Goal: Task Accomplishment & Management: Manage account settings

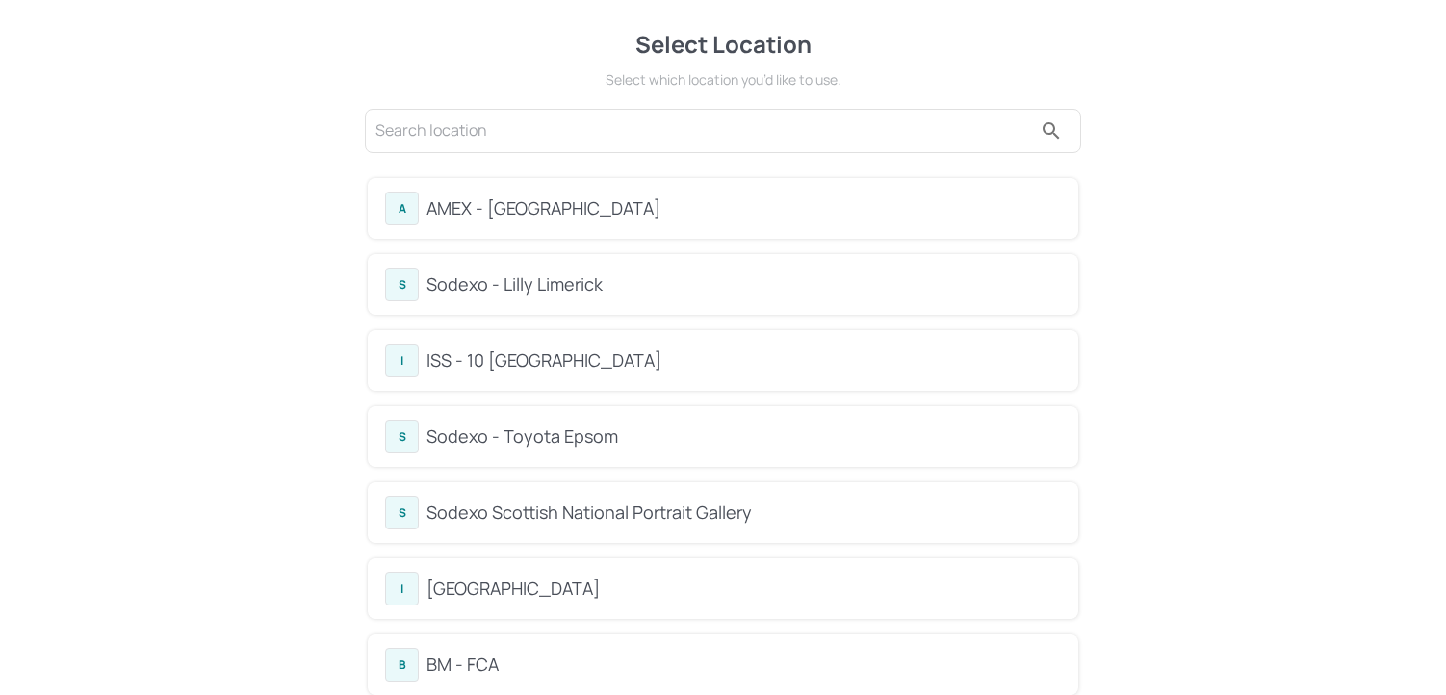
click at [531, 126] on input "text" at bounding box center [704, 131] width 657 height 31
click at [476, 496] on div "S Sodexo Scottish National Portrait Gallery" at bounding box center [723, 513] width 676 height 34
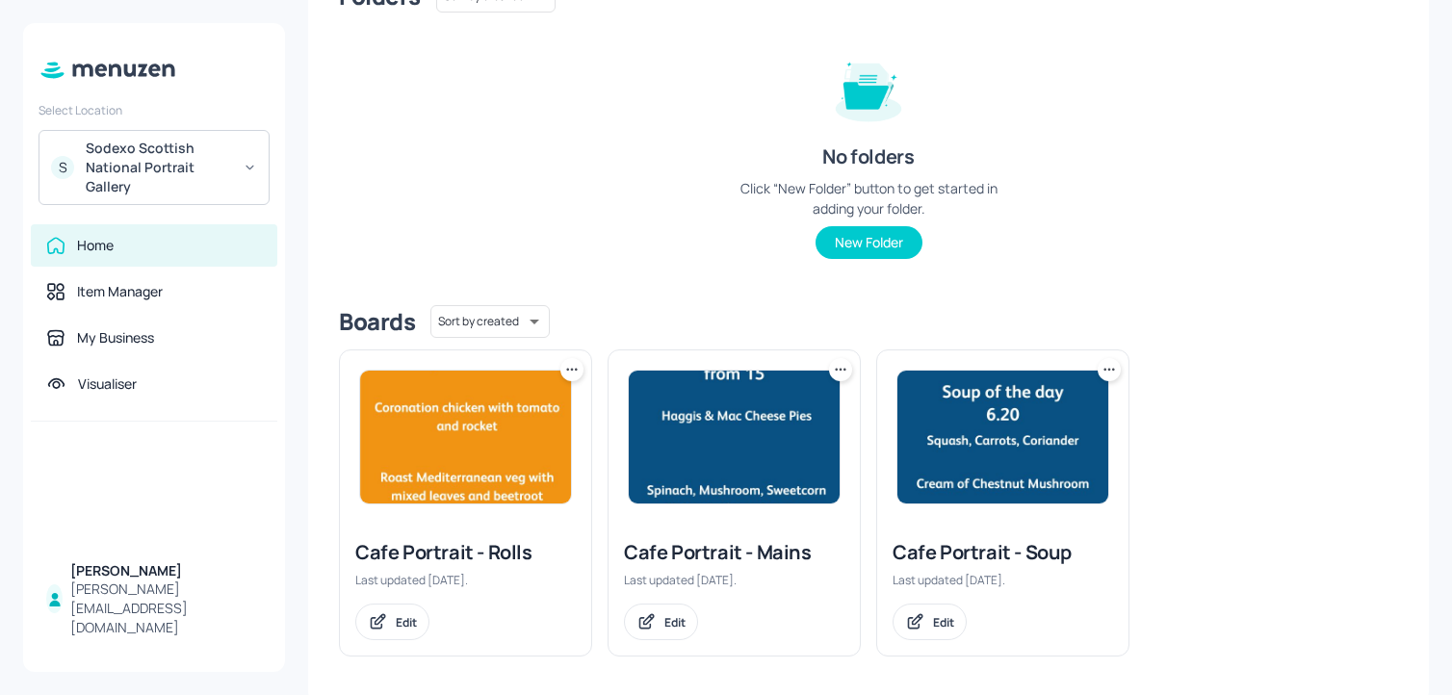
scroll to position [205, 0]
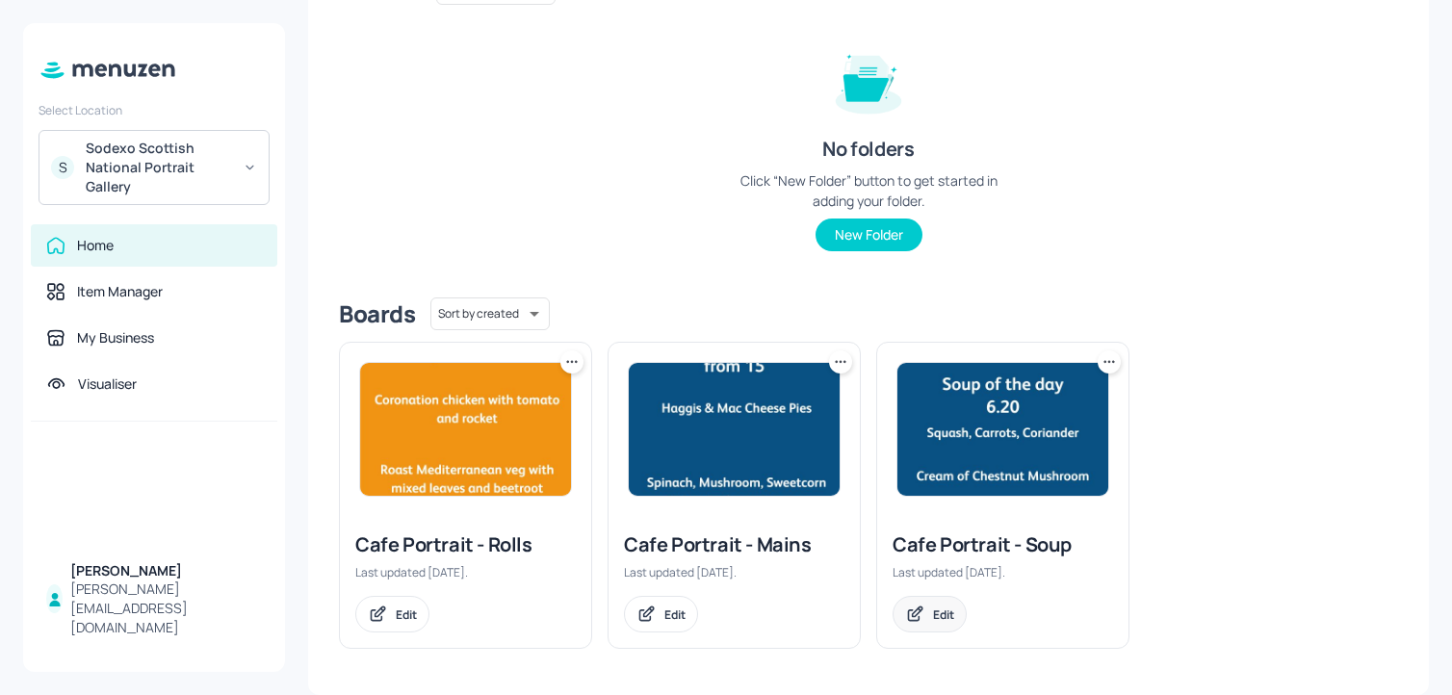
click at [899, 626] on div "Edit" at bounding box center [930, 614] width 74 height 37
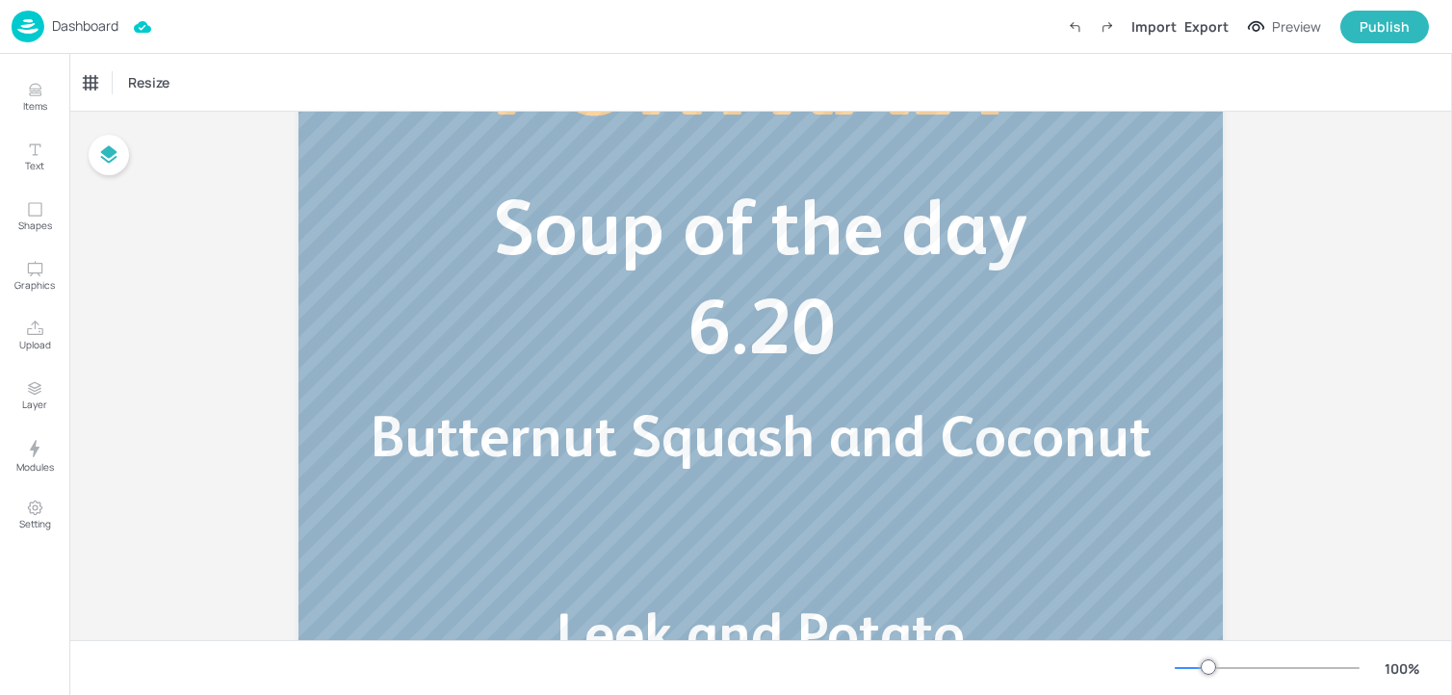
scroll to position [376, 0]
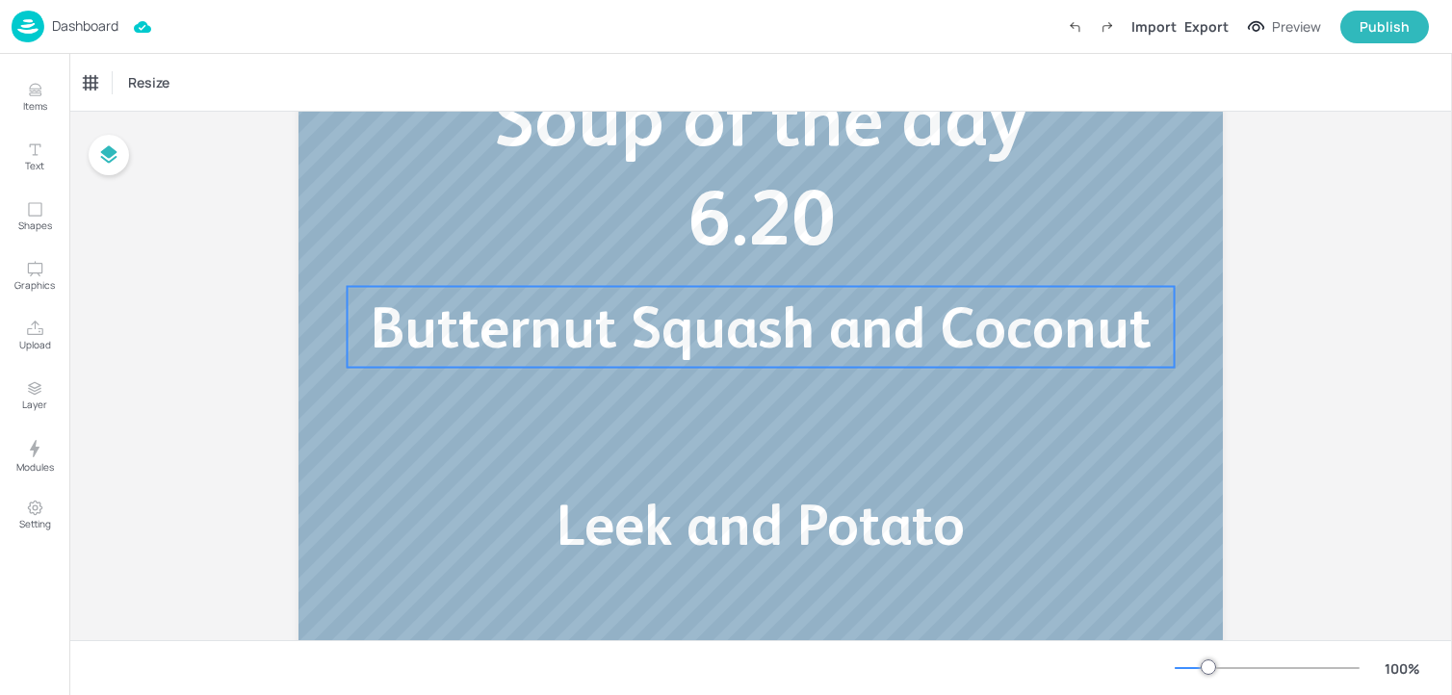
click at [626, 355] on span "Butternut Squash and Coconut" at bounding box center [761, 327] width 780 height 65
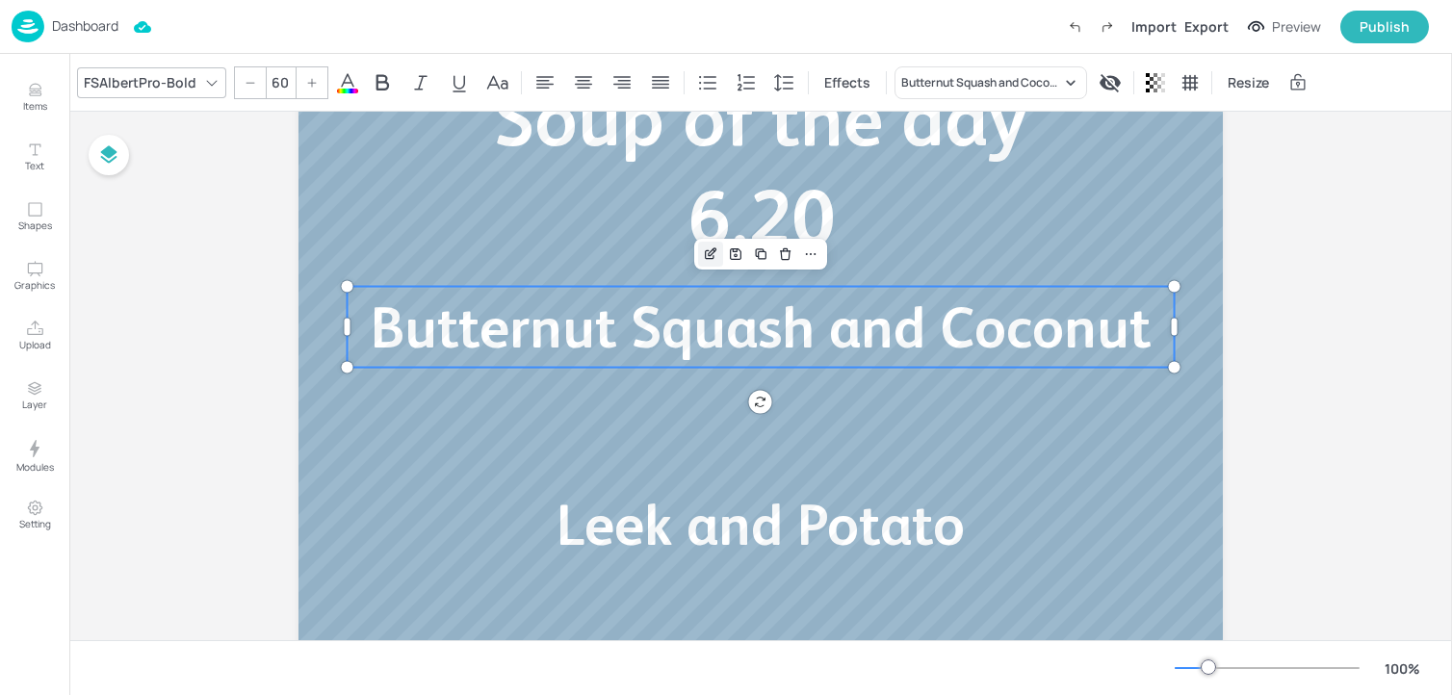
click at [709, 250] on icon "Edit Item" at bounding box center [711, 254] width 16 height 15
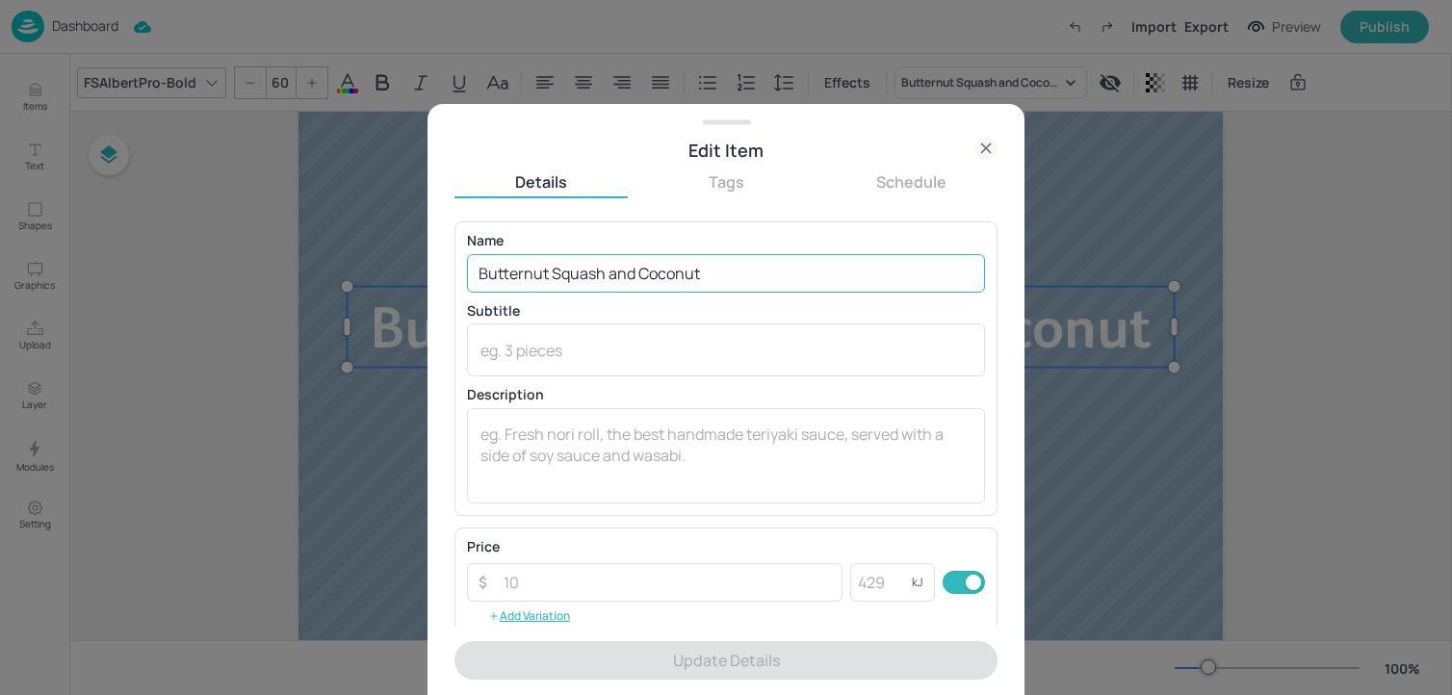
click at [715, 274] on input "Butternut Squash and Coconut" at bounding box center [726, 273] width 518 height 39
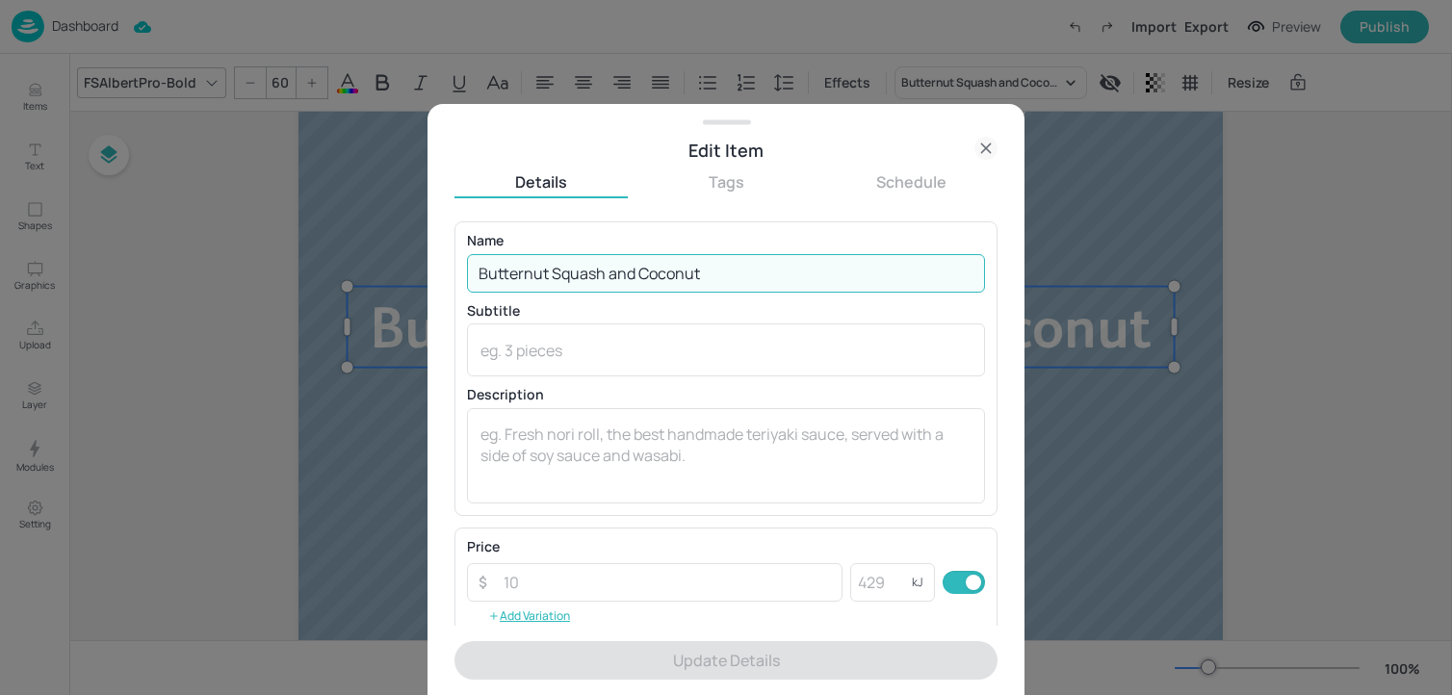
click at [715, 274] on input "Butternut Squash and Coconut" at bounding box center [726, 273] width 518 height 39
paste input "Sweet Potato and Carrot Tomato and Lentil"
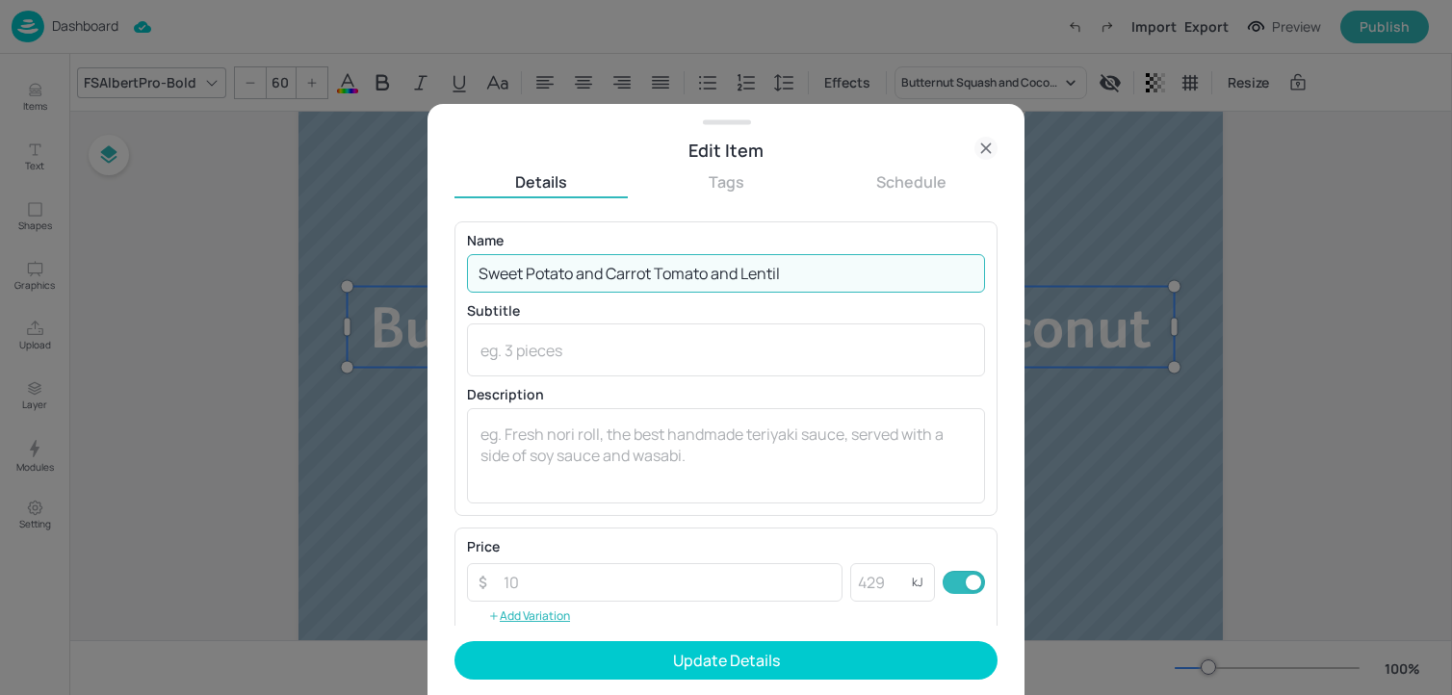
drag, startPoint x: 660, startPoint y: 277, endPoint x: 914, endPoint y: 289, distance: 254.5
click at [914, 289] on input "Sweet Potato and Carrot Tomato and Lentil" at bounding box center [726, 273] width 518 height 39
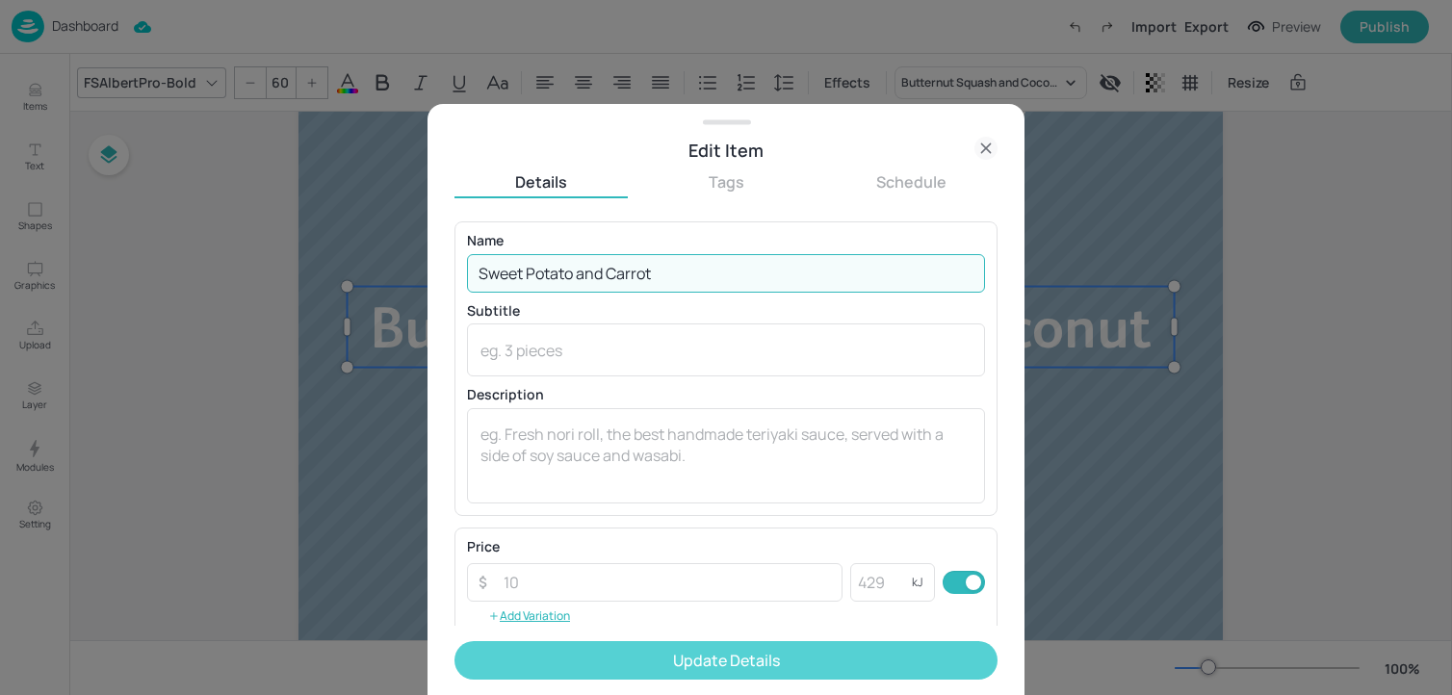
type input "Sweet Potato and Carrot"
click at [605, 647] on button "Update Details" at bounding box center [725, 660] width 543 height 39
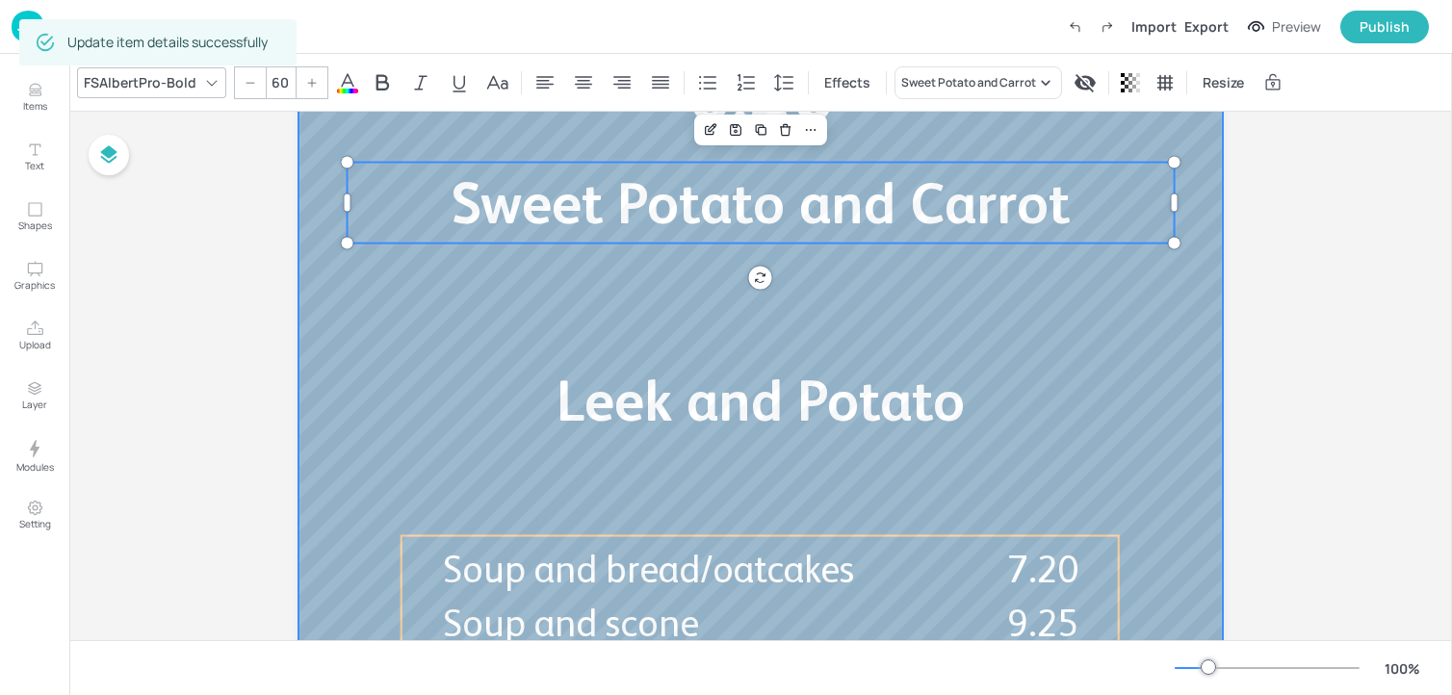
scroll to position [529, 0]
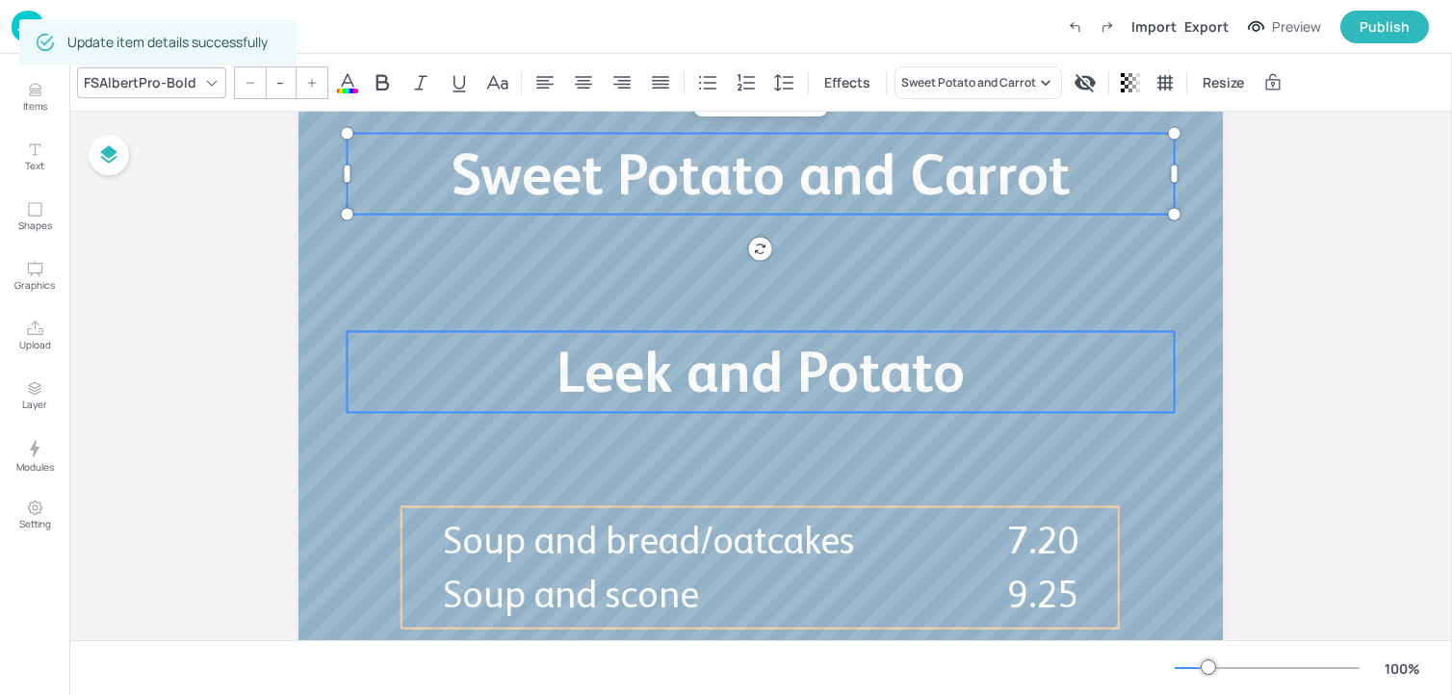
type input "60"
click at [578, 384] on span "Leek and Potato" at bounding box center [761, 371] width 408 height 65
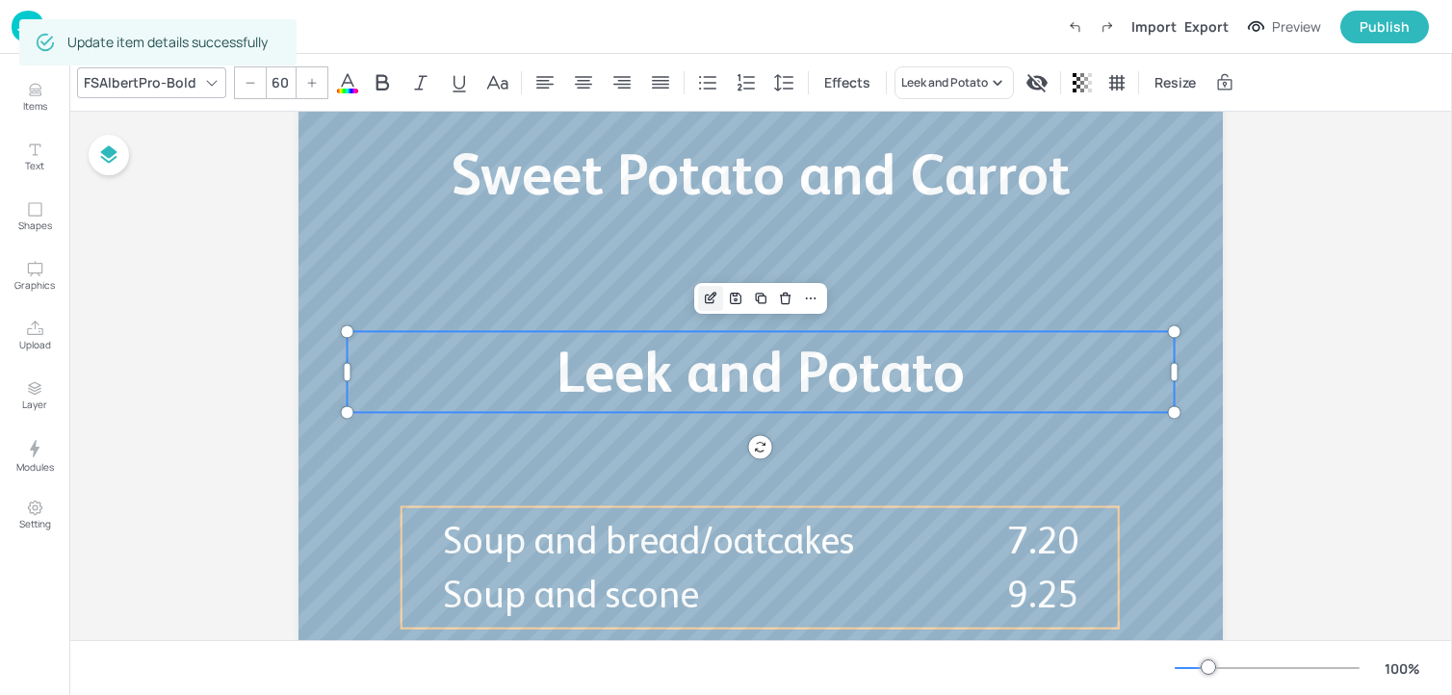
click at [698, 308] on div "Edit Item" at bounding box center [710, 298] width 25 height 25
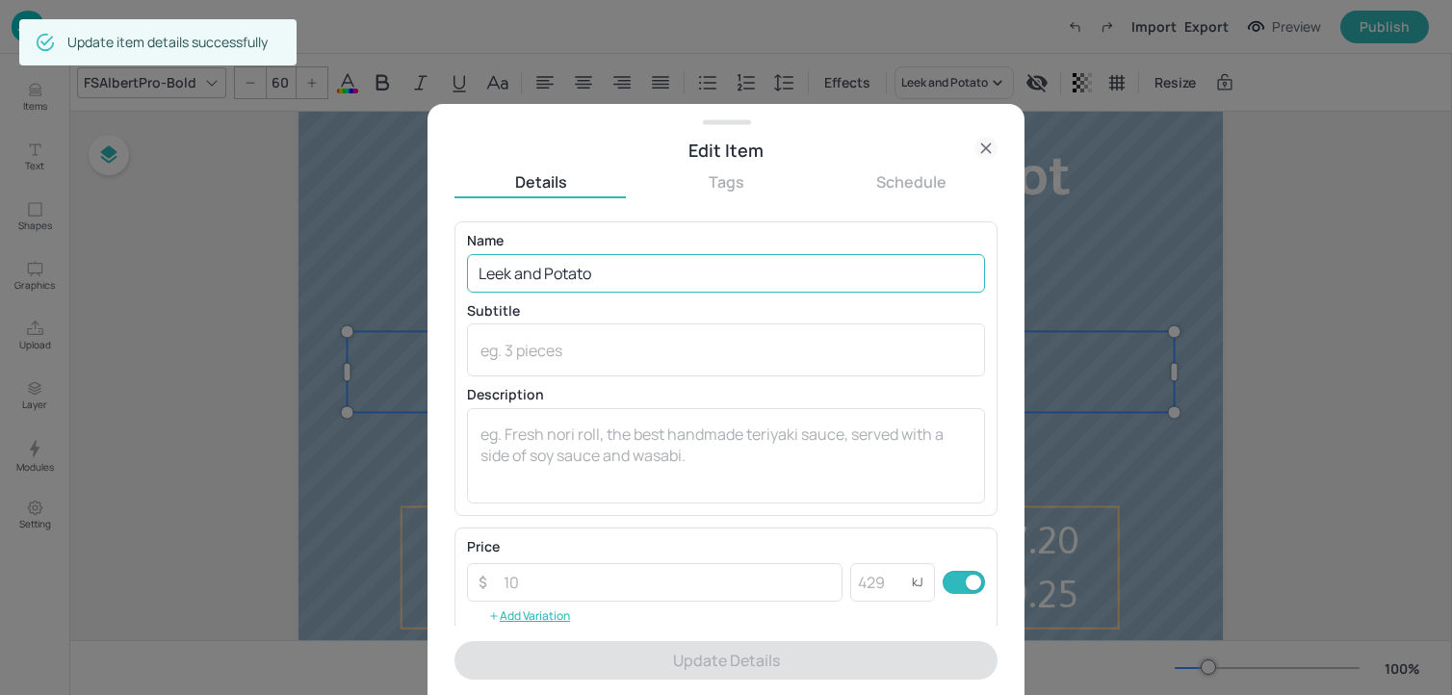
click at [642, 263] on input "Leek and Potato" at bounding box center [726, 273] width 518 height 39
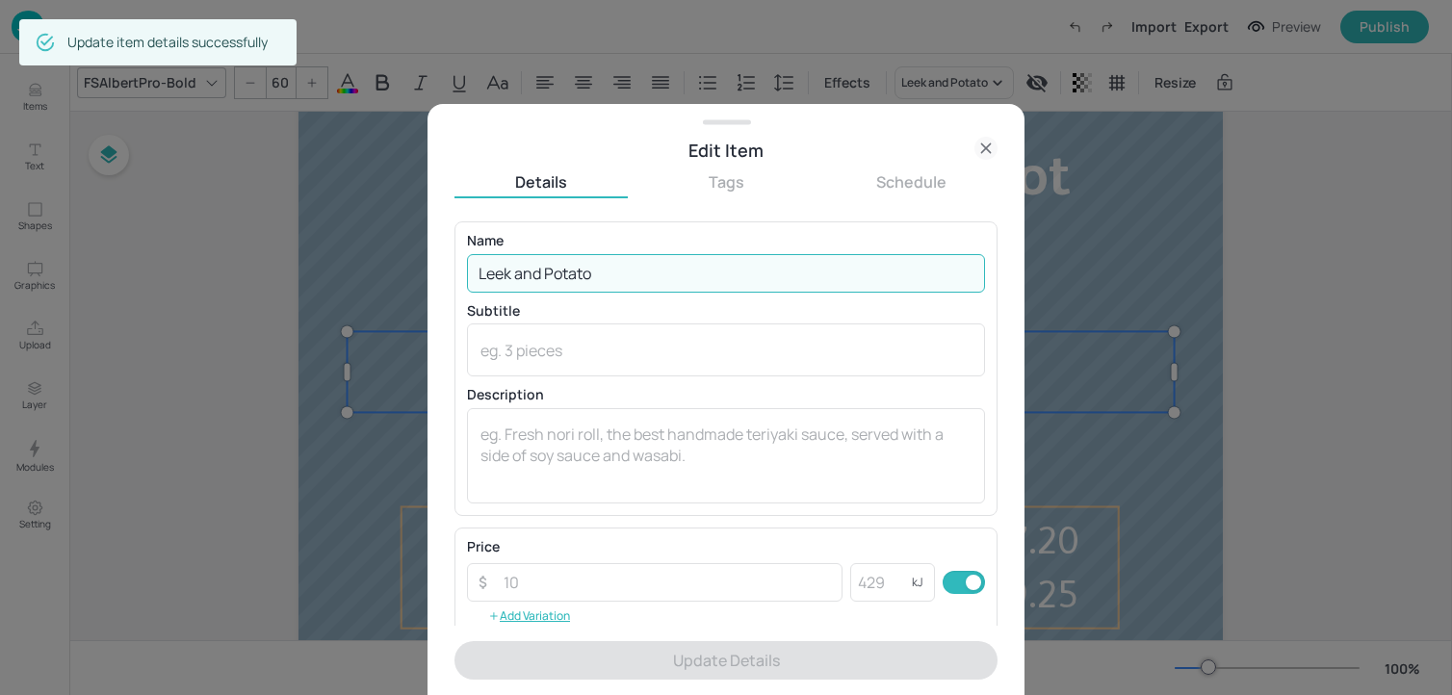
click at [642, 263] on input "Leek and Potato" at bounding box center [726, 273] width 518 height 39
paste input "Tomato and Lentil"
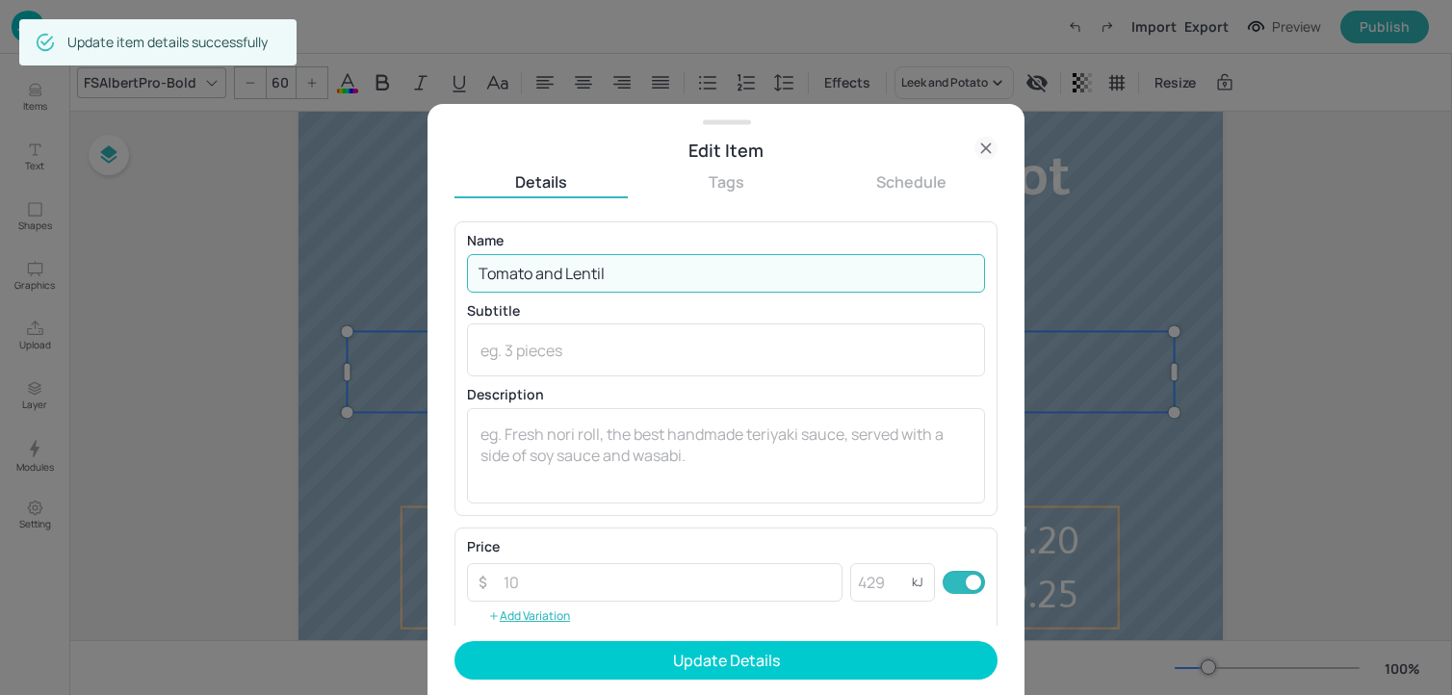
type input "Tomato and Lentil"
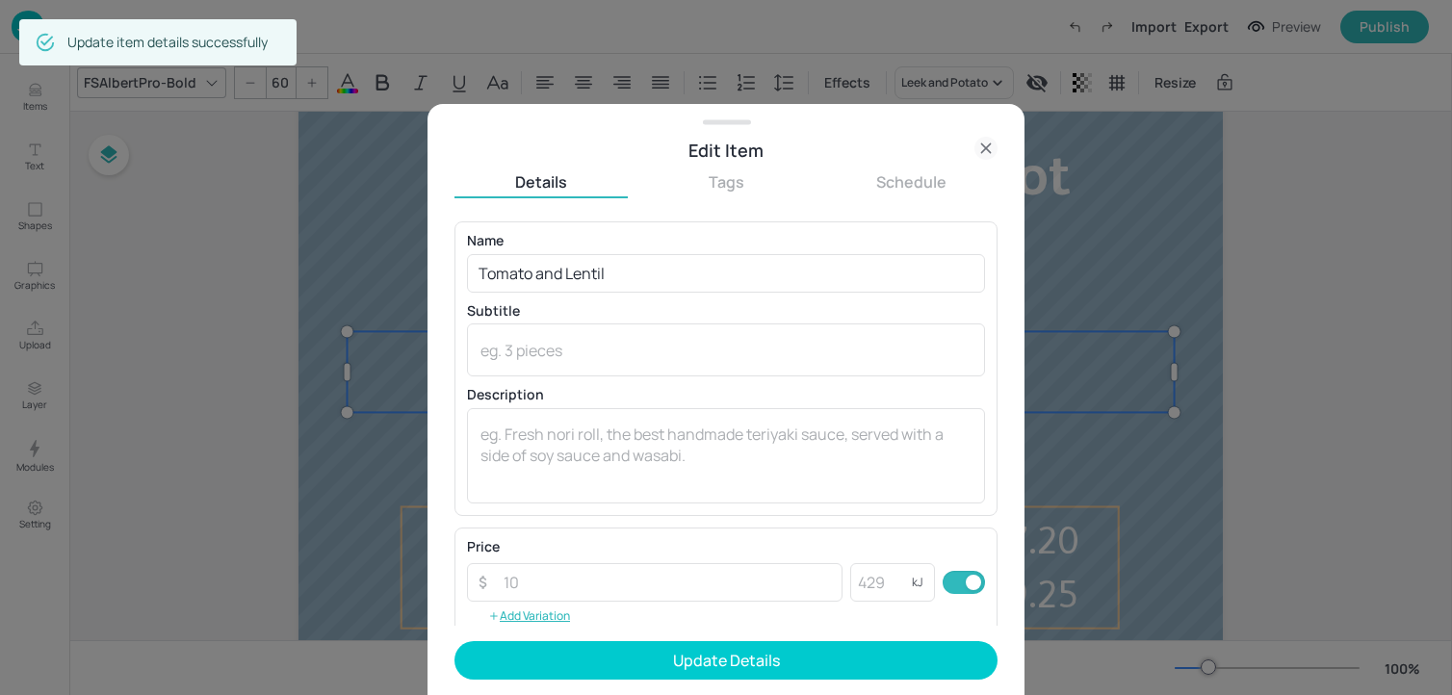
click at [683, 682] on form "Name [PERSON_NAME] and Lentil ​ Subtitle x ​ Description x ​ Price ​ ​ kJ ​ Add…" at bounding box center [725, 458] width 543 height 474
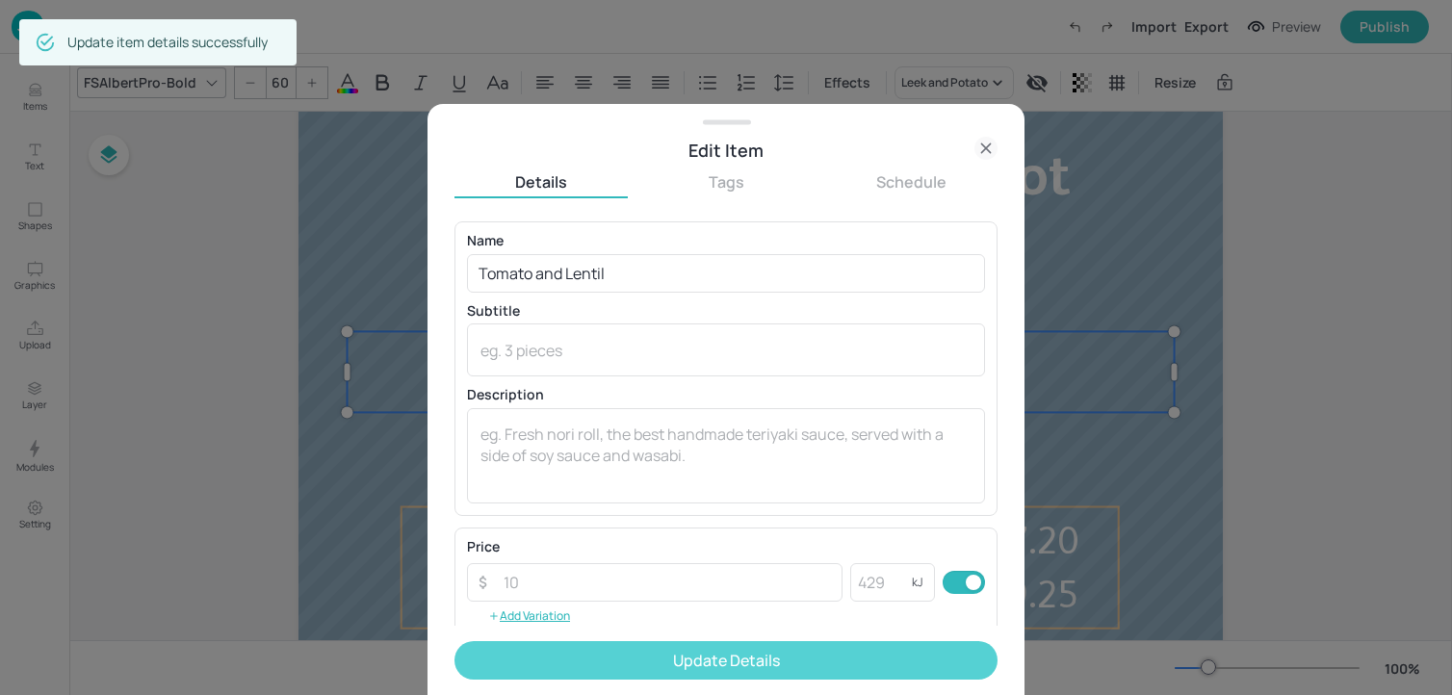
click at [677, 662] on button "Update Details" at bounding box center [725, 660] width 543 height 39
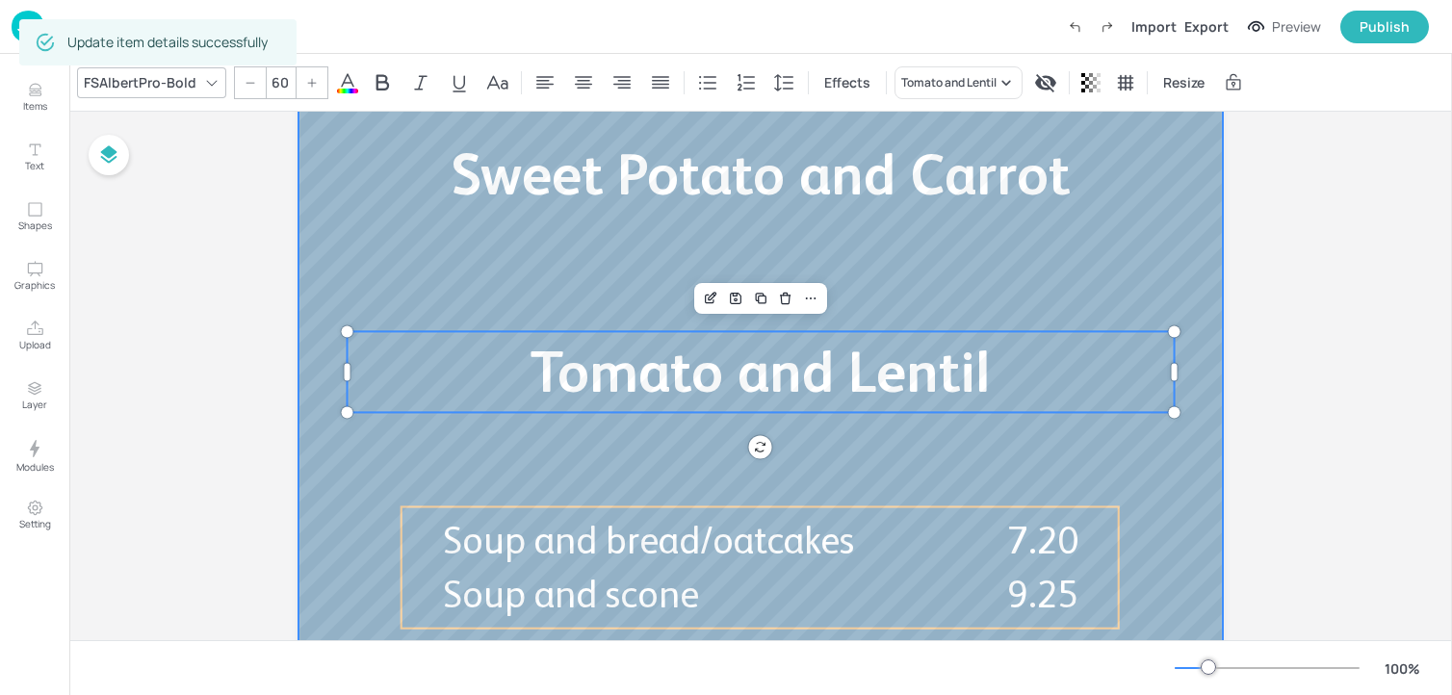
click at [1176, 297] on div at bounding box center [761, 165] width 924 height 1040
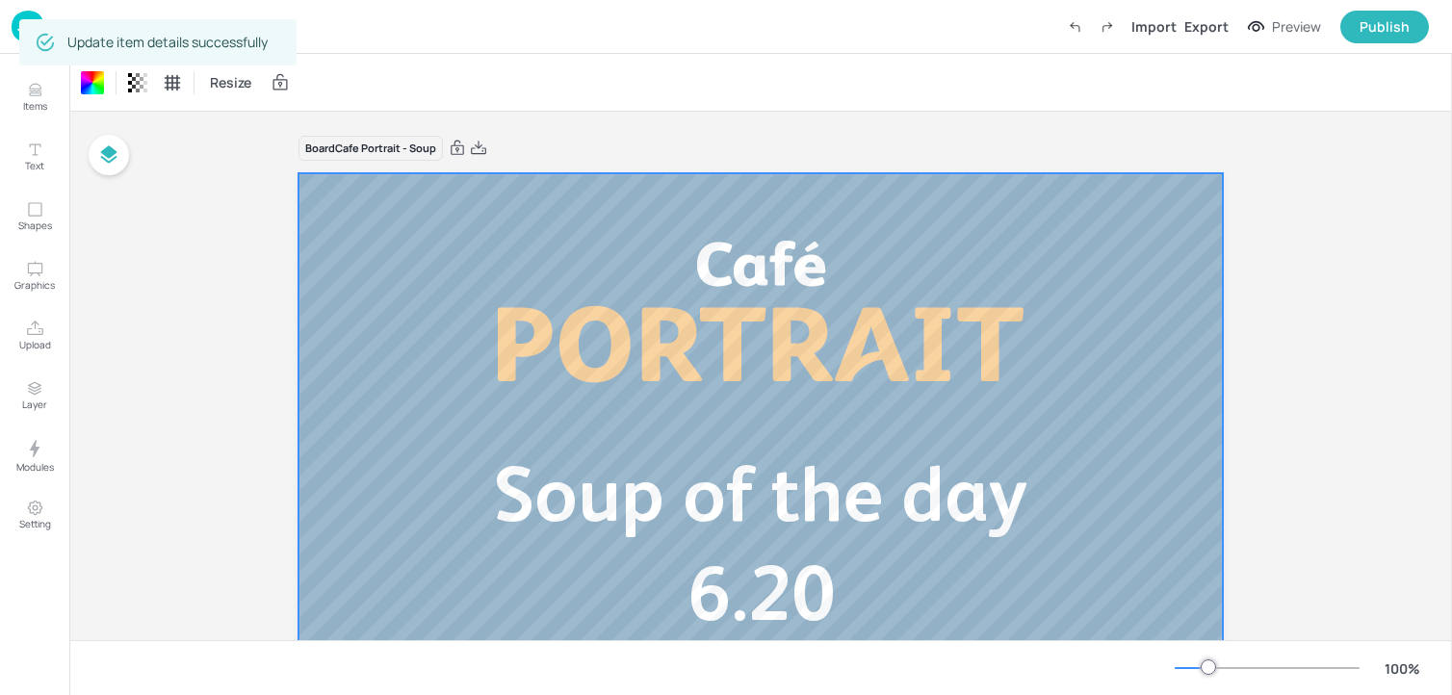
click at [13, 24] on img at bounding box center [28, 27] width 33 height 32
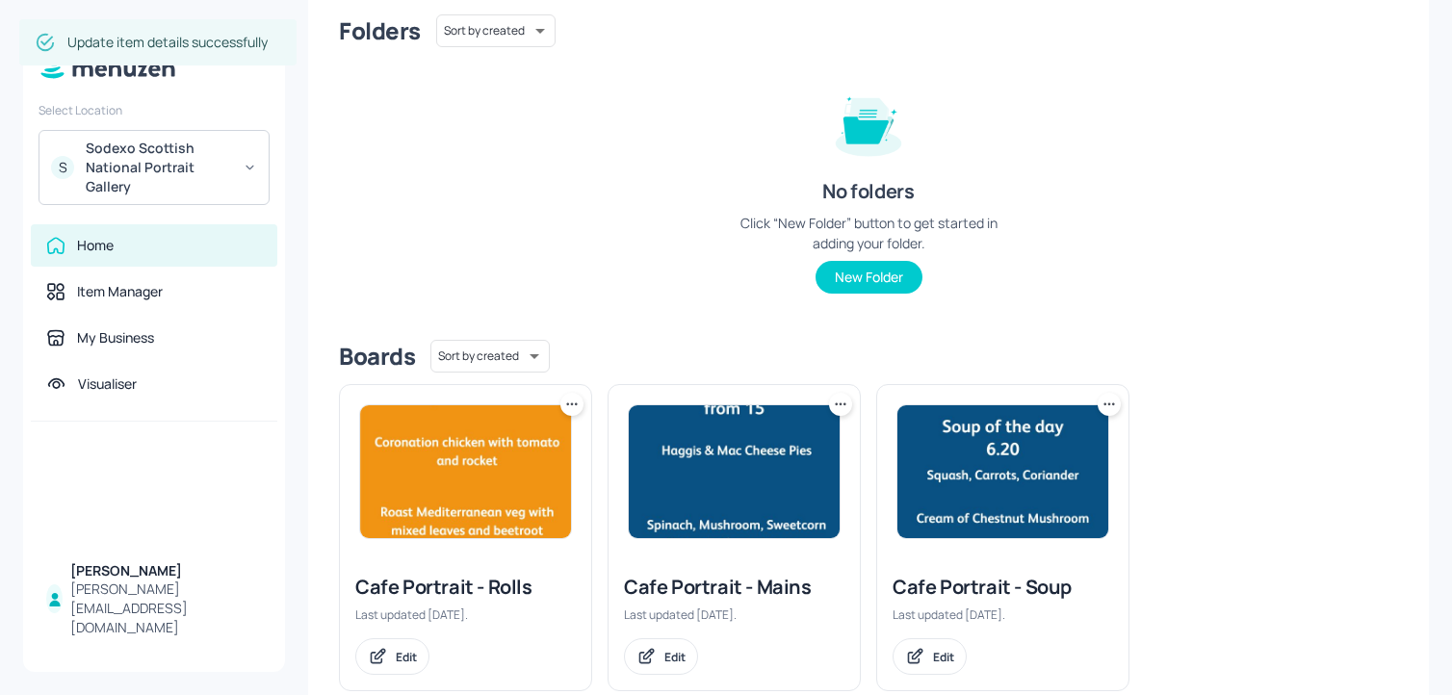
scroll to position [205, 0]
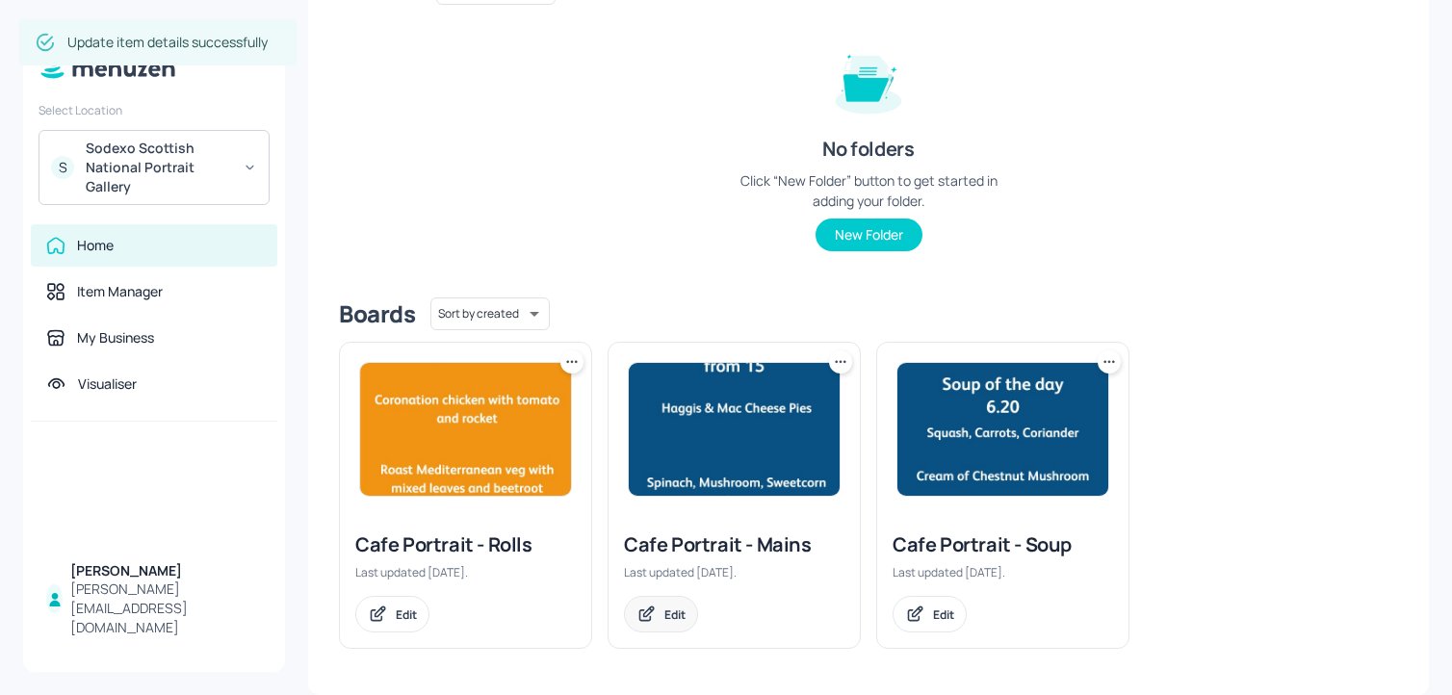
click at [661, 619] on div "Edit" at bounding box center [661, 614] width 74 height 37
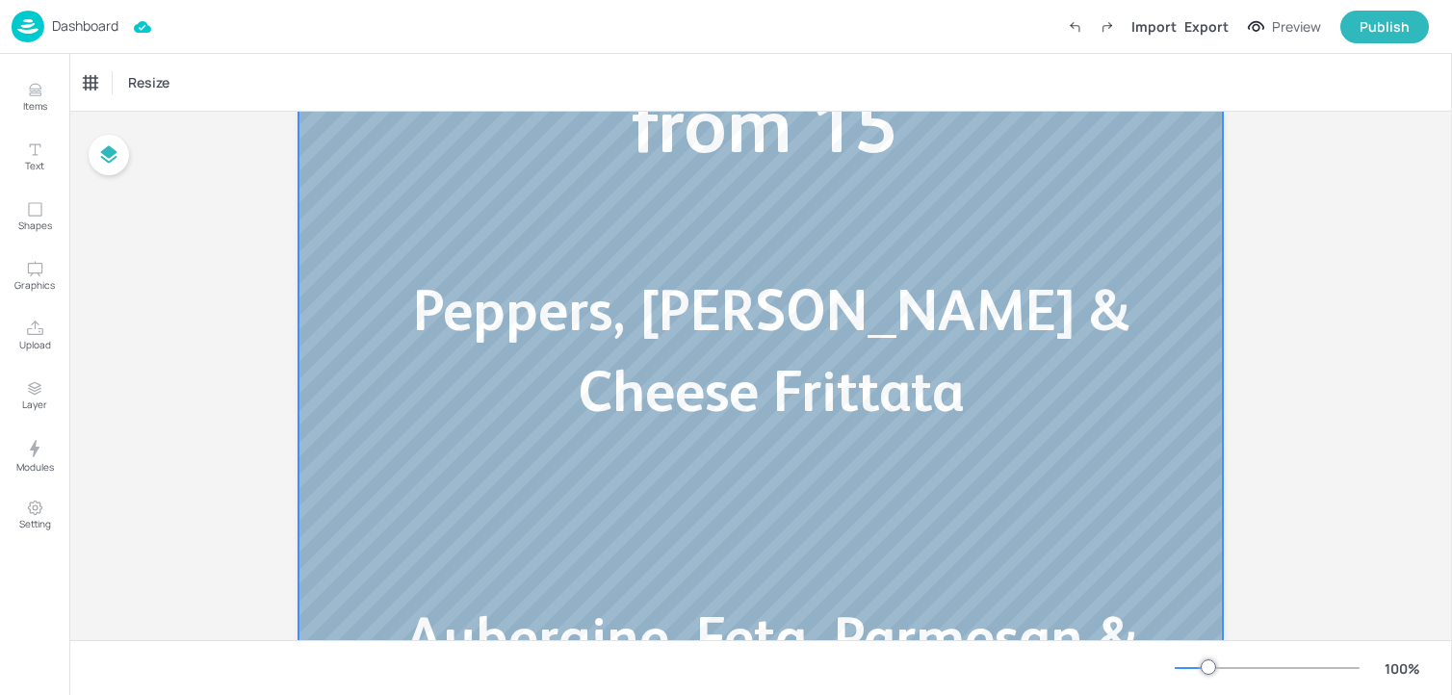
scroll to position [351, 0]
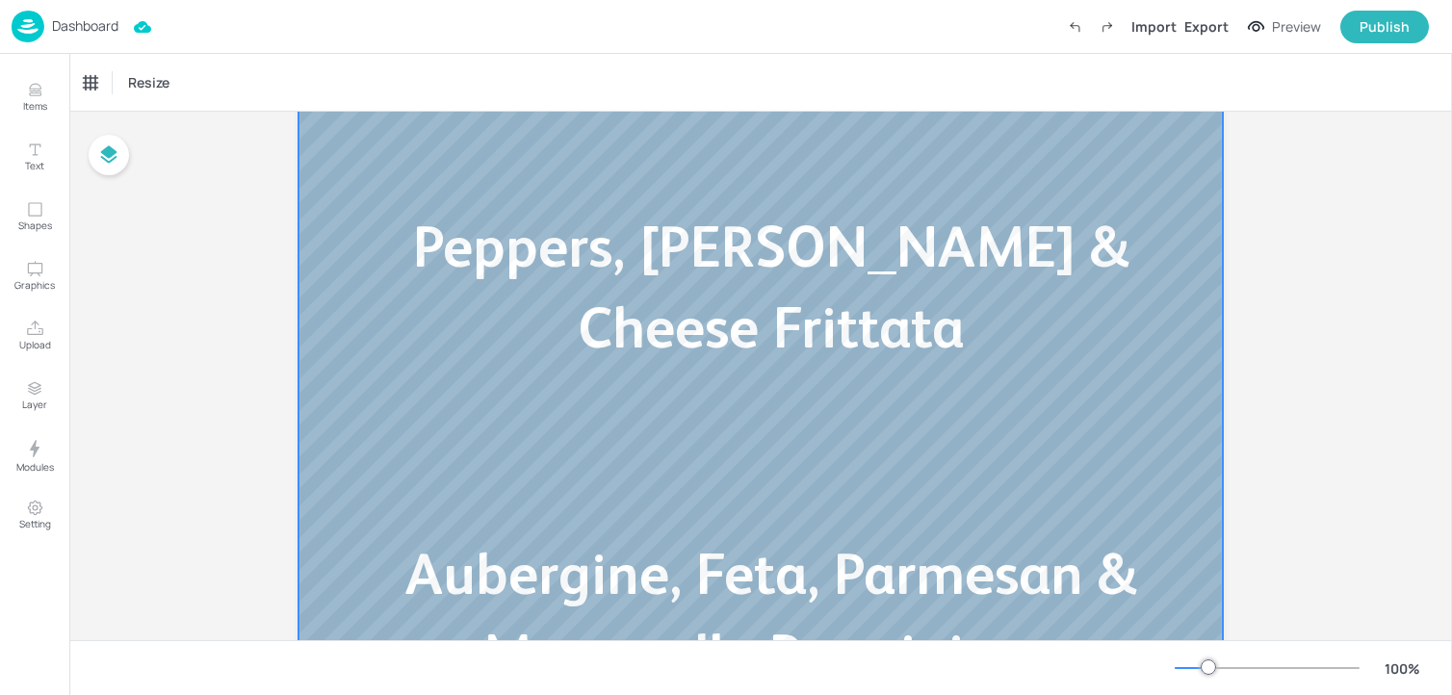
click at [612, 250] on span "Peppers, [PERSON_NAME] & Cheese Frittata" at bounding box center [770, 287] width 715 height 146
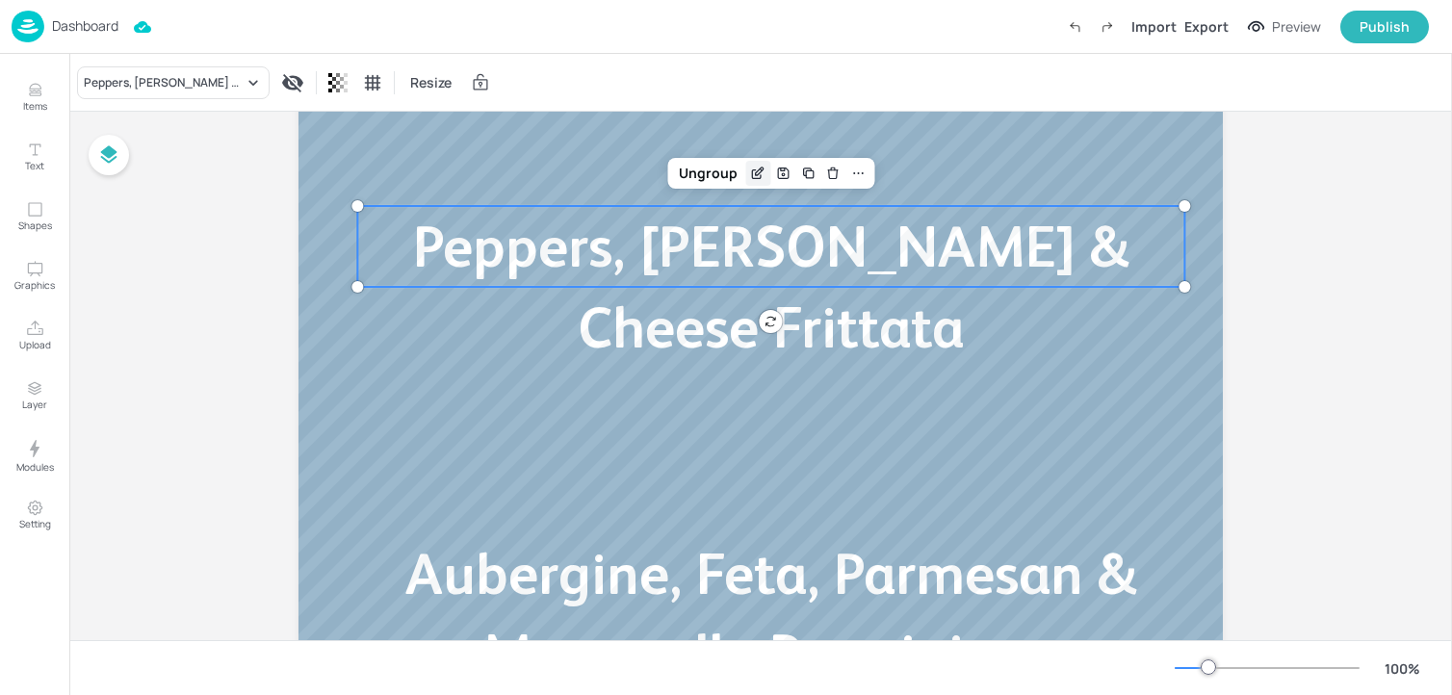
click at [753, 170] on icon "Edit Item" at bounding box center [758, 173] width 16 height 15
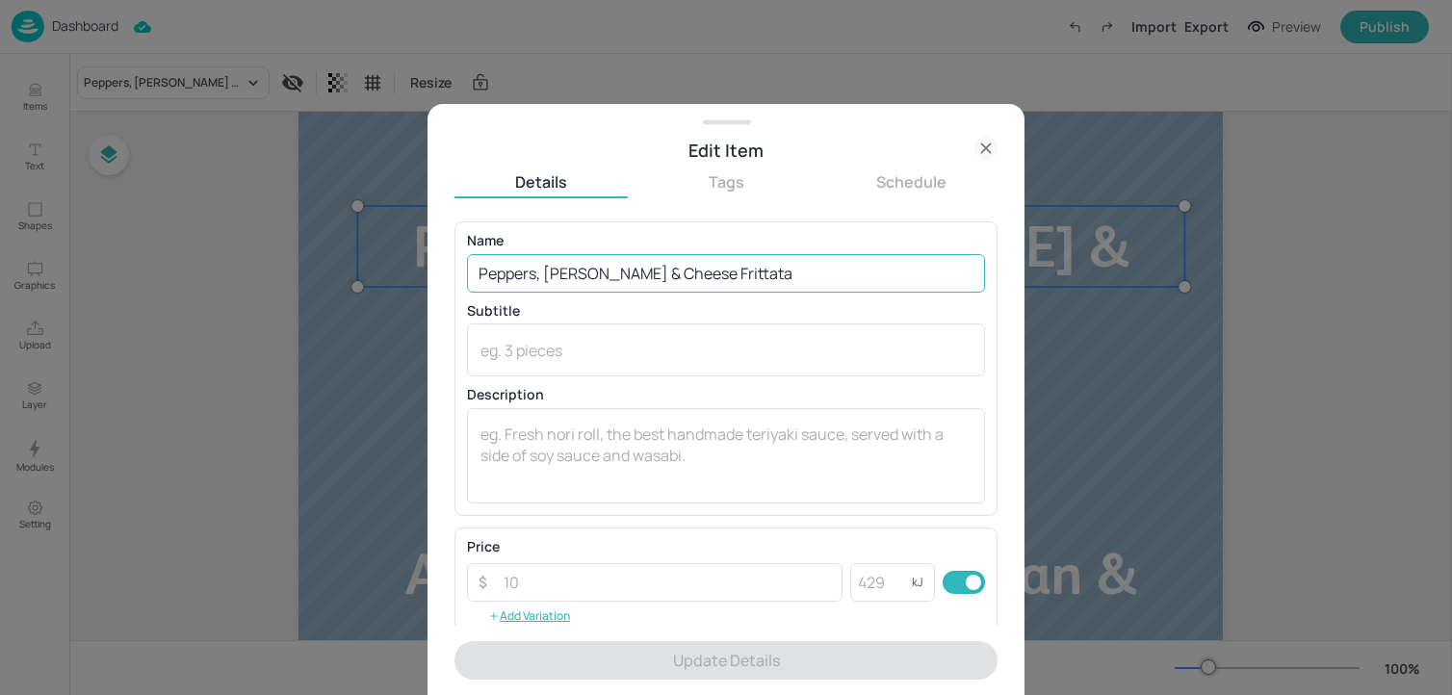
click at [682, 268] on input "Peppers, [PERSON_NAME] & Cheese Frittata" at bounding box center [726, 273] width 518 height 39
paste input "Bacon and Chestnut Mushroom Cheddar Quiche Frittata of the day with Peppers, Le…"
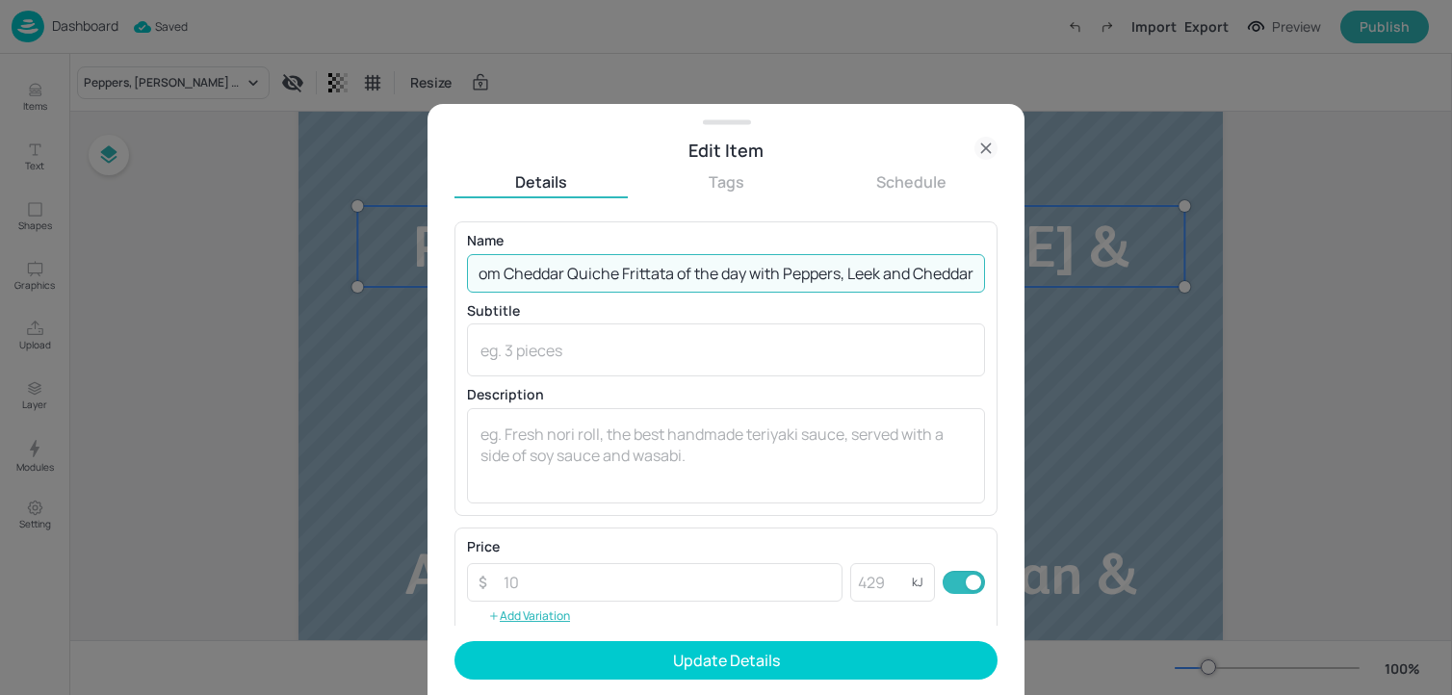
scroll to position [0, 213]
drag, startPoint x: 613, startPoint y: 272, endPoint x: 1243, endPoint y: 290, distance: 630.0
click at [1243, 290] on div "Edit Item Details Tags Schedule Name Bacon and Chestnut Mushroom Cheddar Quiche…" at bounding box center [726, 347] width 1452 height 695
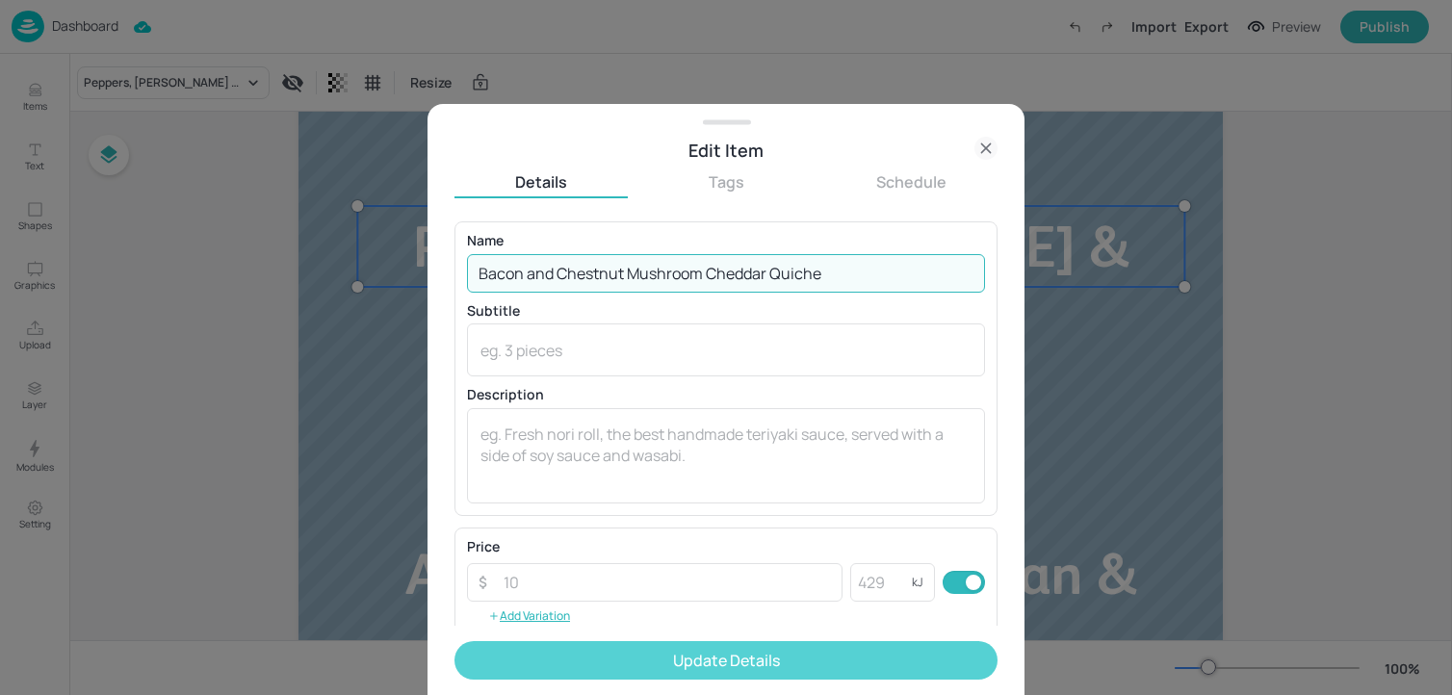
type input "Bacon and Chestnut Mushroom Cheddar Quiche"
click at [735, 660] on button "Update Details" at bounding box center [725, 660] width 543 height 39
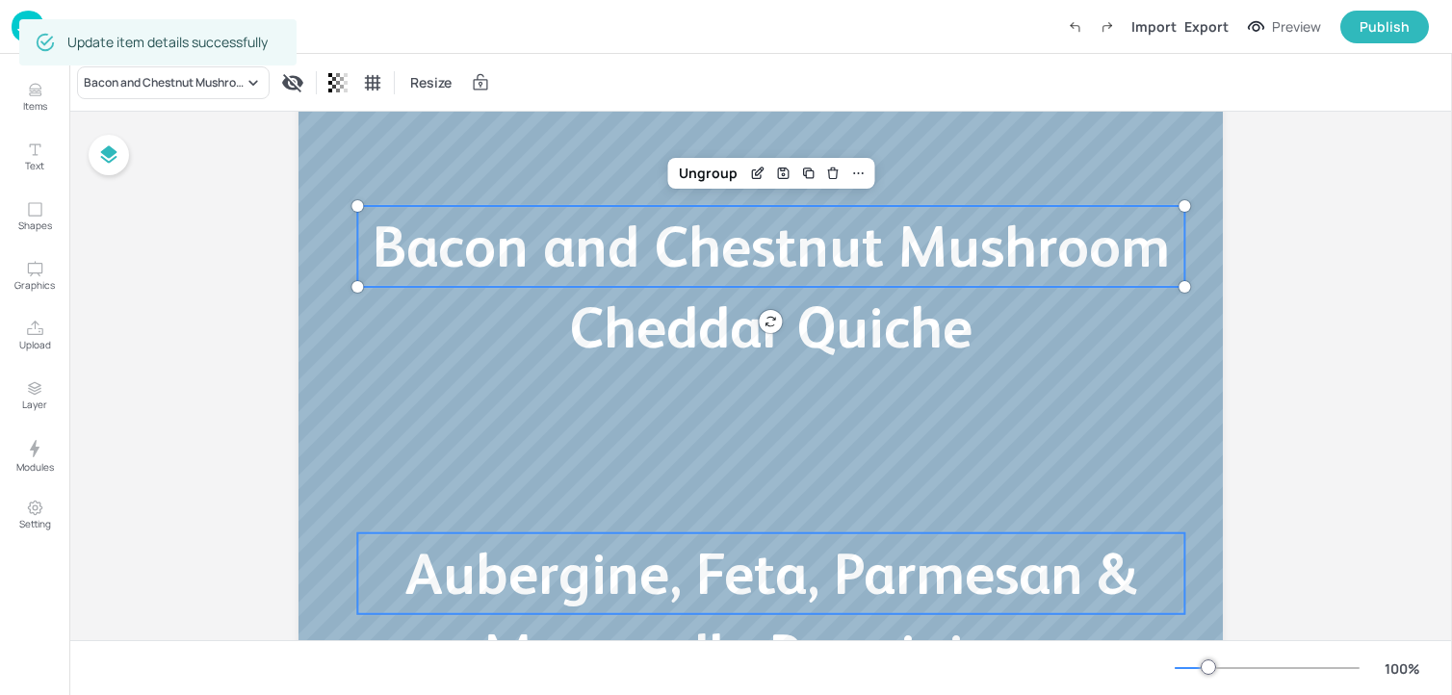
click at [506, 575] on span "Aubergine, Feta, Parmesan & Mozzarella Parmigiana Melanzane" at bounding box center [770, 654] width 731 height 227
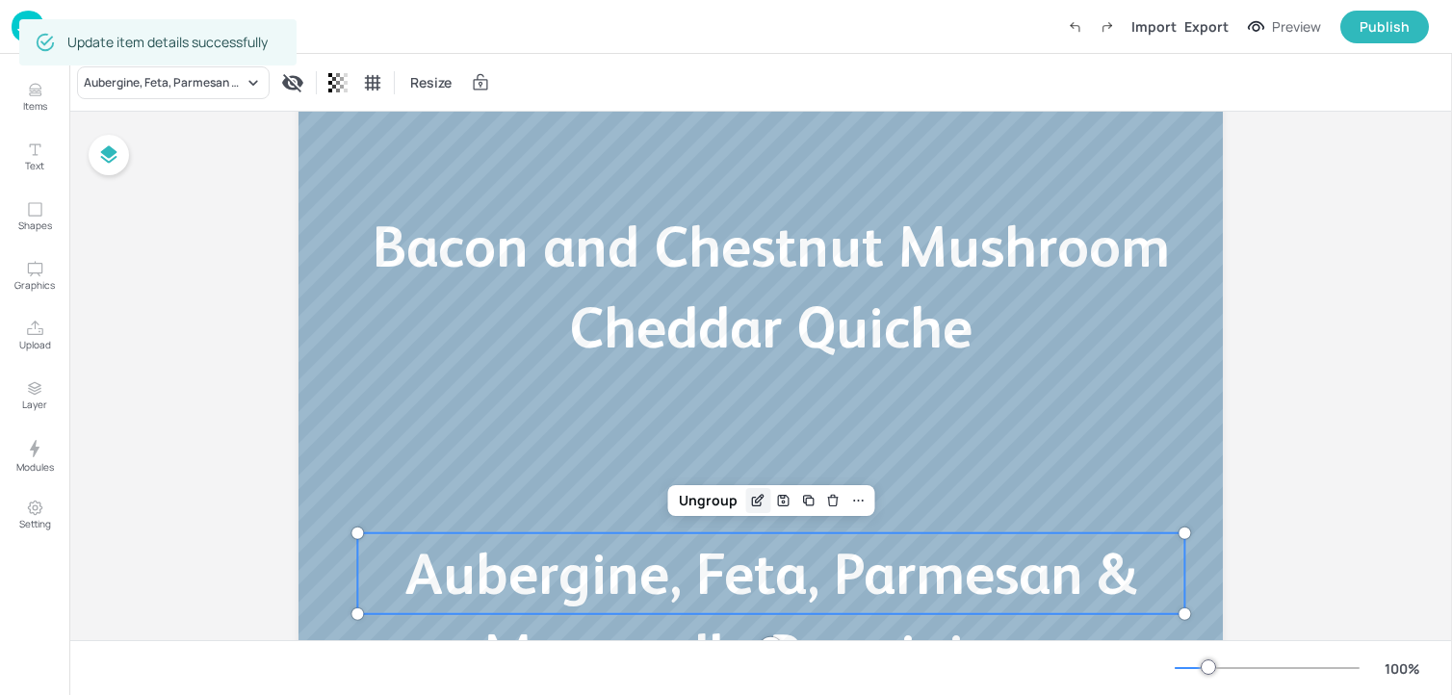
click at [756, 497] on icon "Edit Item" at bounding box center [758, 500] width 16 height 15
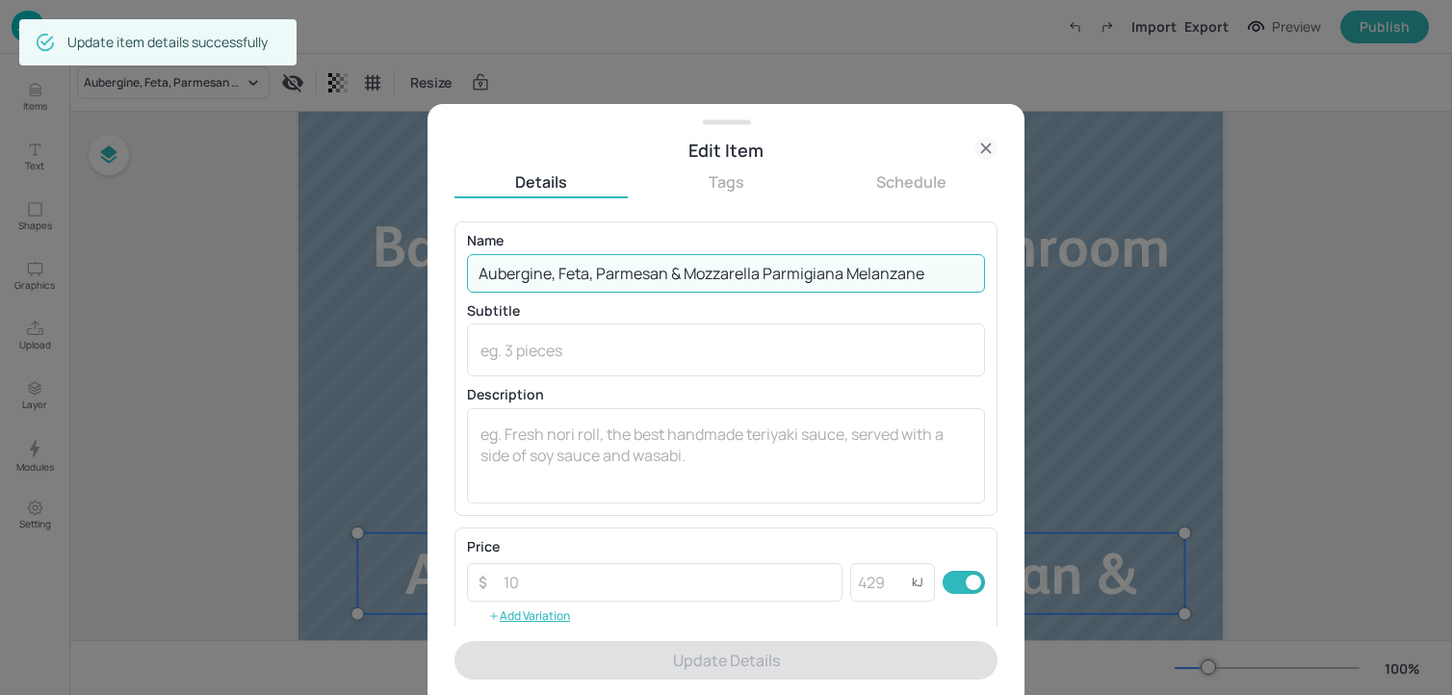
click at [659, 272] on input "Aubergine, Feta, Parmesan & Mozzarella Parmigiana Melanzane" at bounding box center [726, 273] width 518 height 39
paste input "Frittata of the day with [PERSON_NAME], [PERSON_NAME] and [PERSON_NAME]"
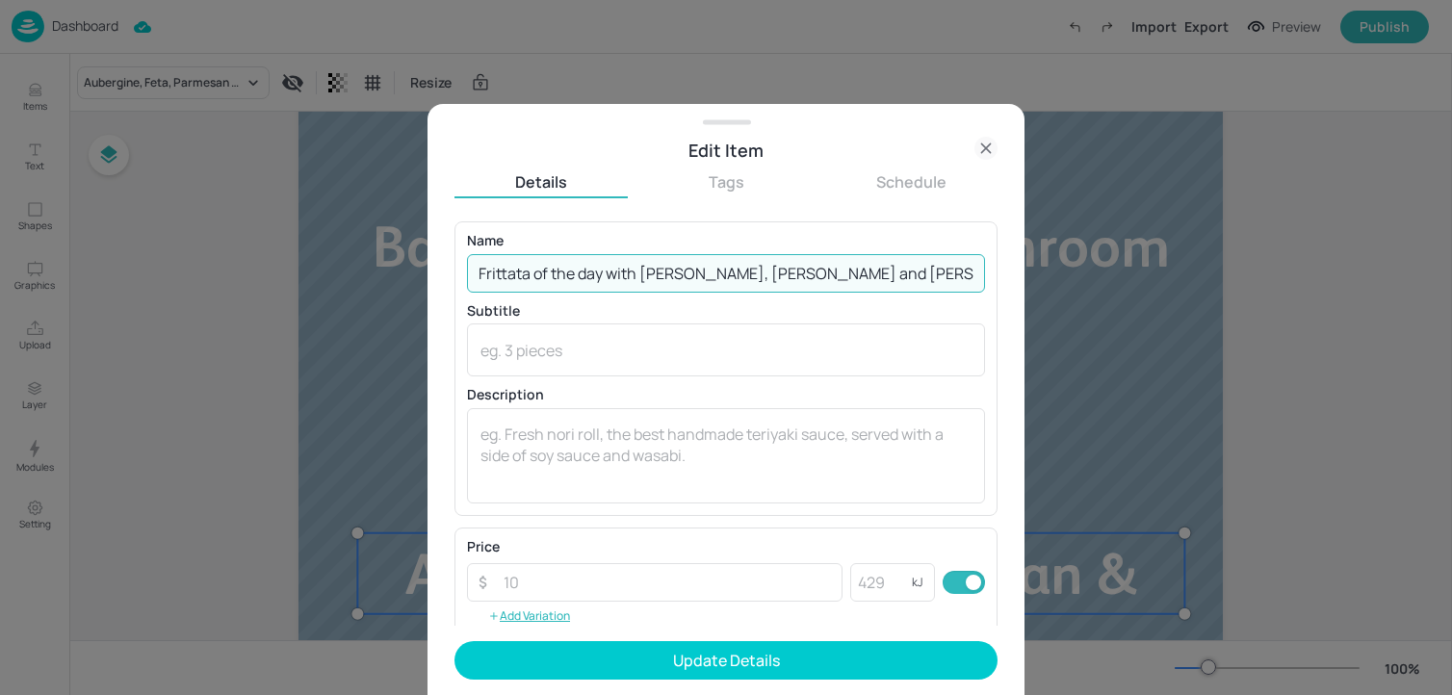
click at [585, 280] on input "Frittata of the day with [PERSON_NAME], [PERSON_NAME] and [PERSON_NAME]" at bounding box center [726, 273] width 518 height 39
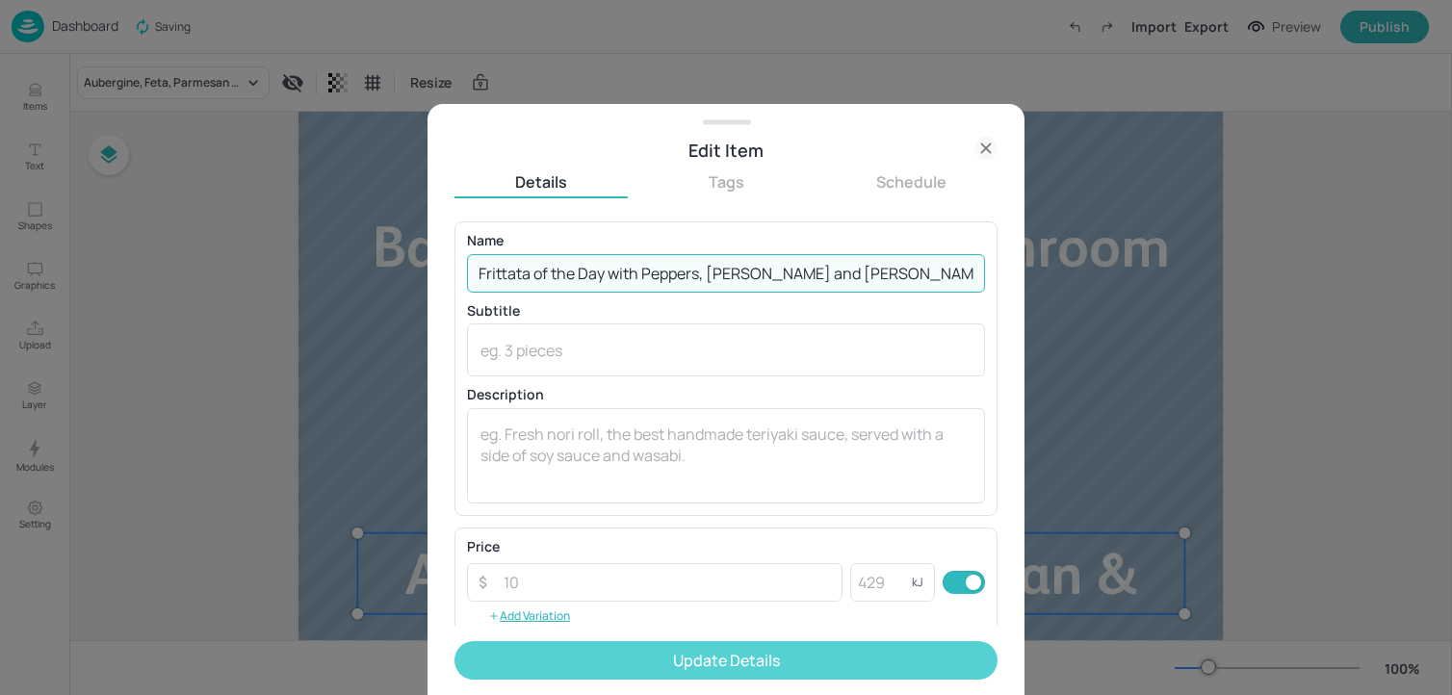
type input "Frittata of the Day with Peppers, [PERSON_NAME] and [PERSON_NAME]"
click at [635, 662] on button "Update Details" at bounding box center [725, 660] width 543 height 39
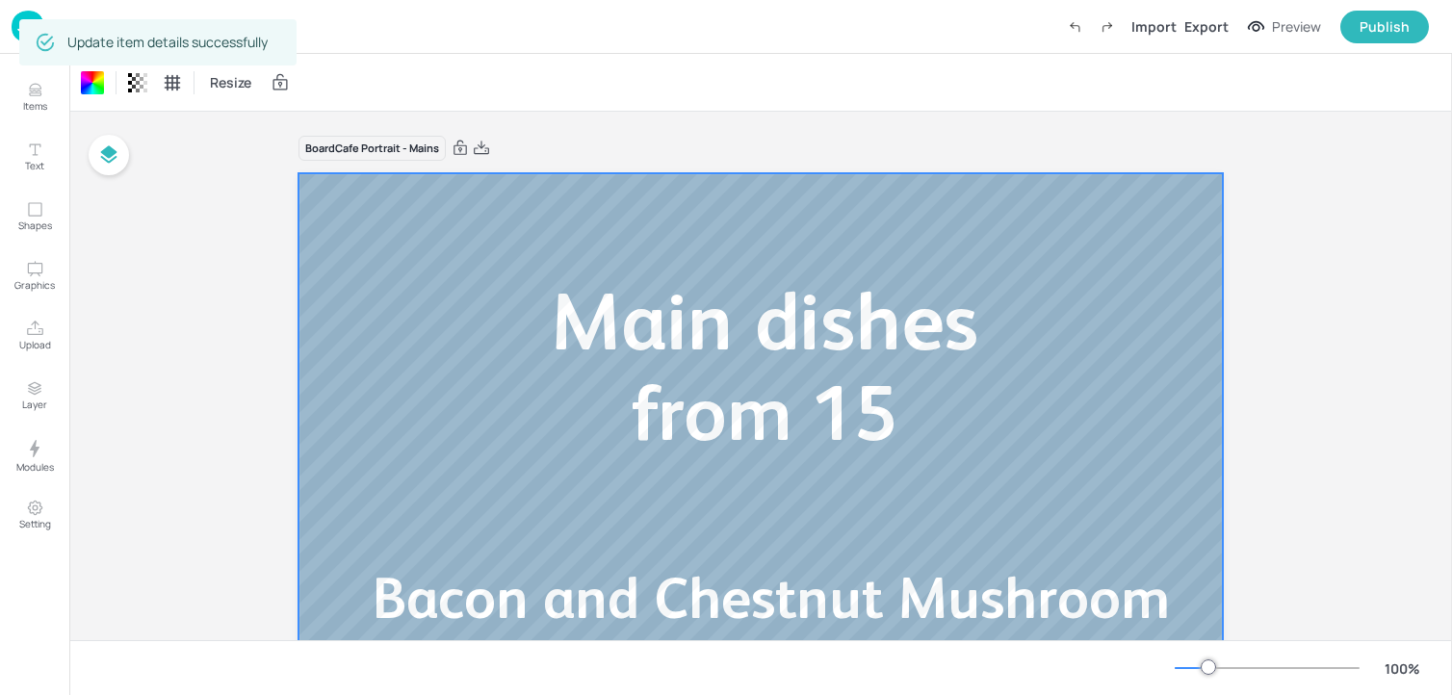
click at [15, 34] on img at bounding box center [28, 27] width 33 height 32
click at [13, 30] on img at bounding box center [28, 27] width 33 height 32
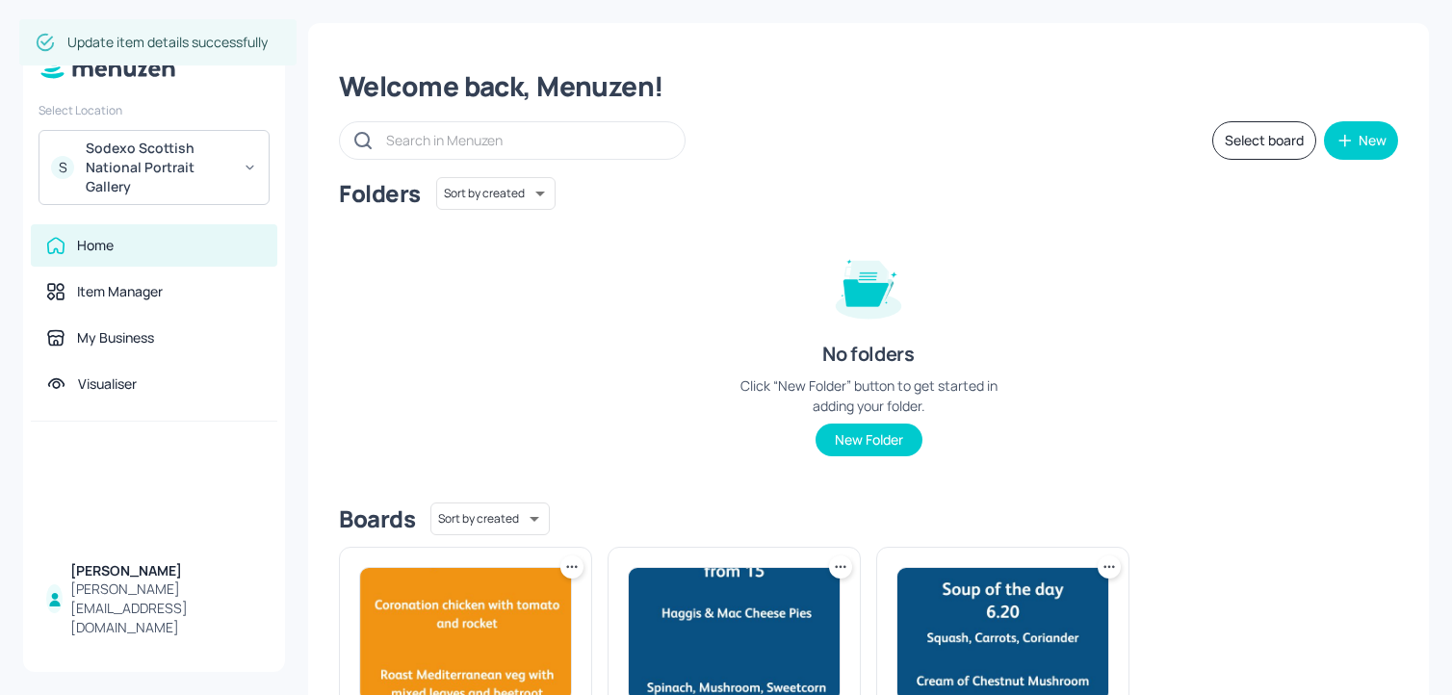
scroll to position [205, 0]
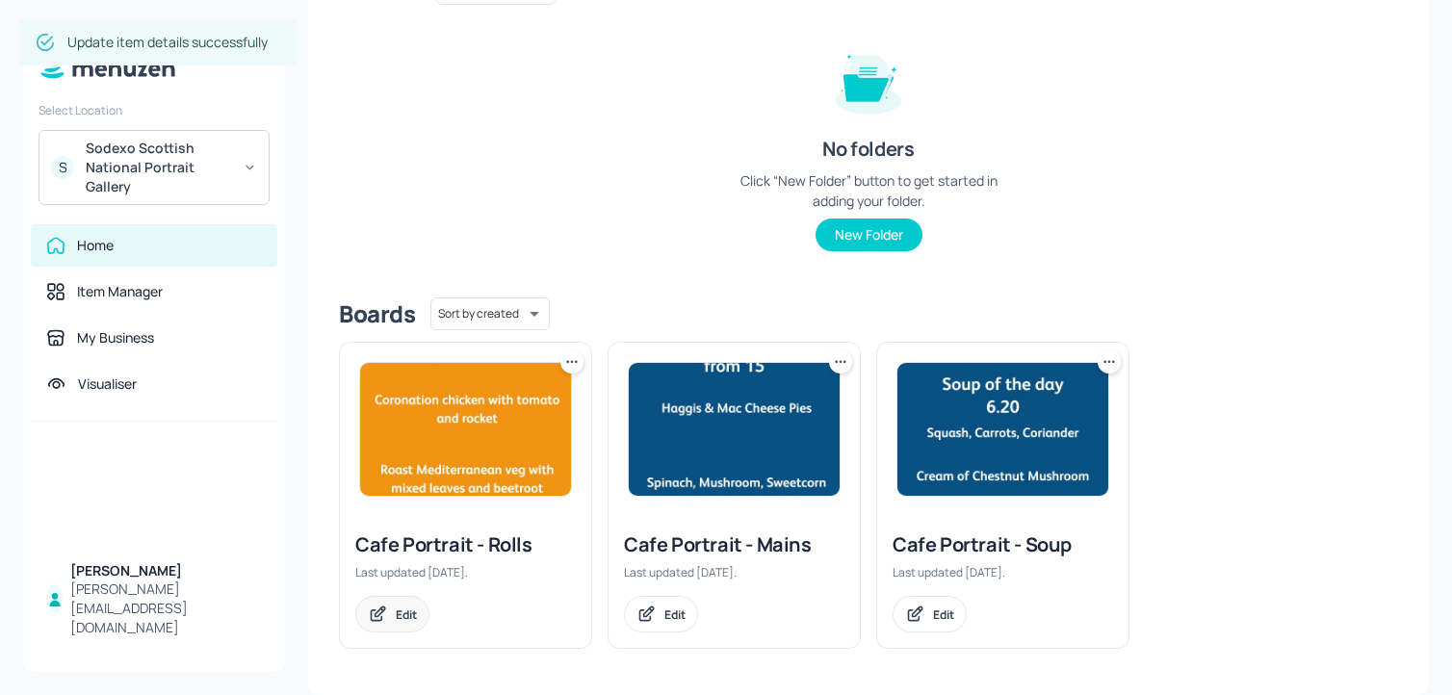
click at [388, 611] on div "Edit" at bounding box center [392, 614] width 74 height 37
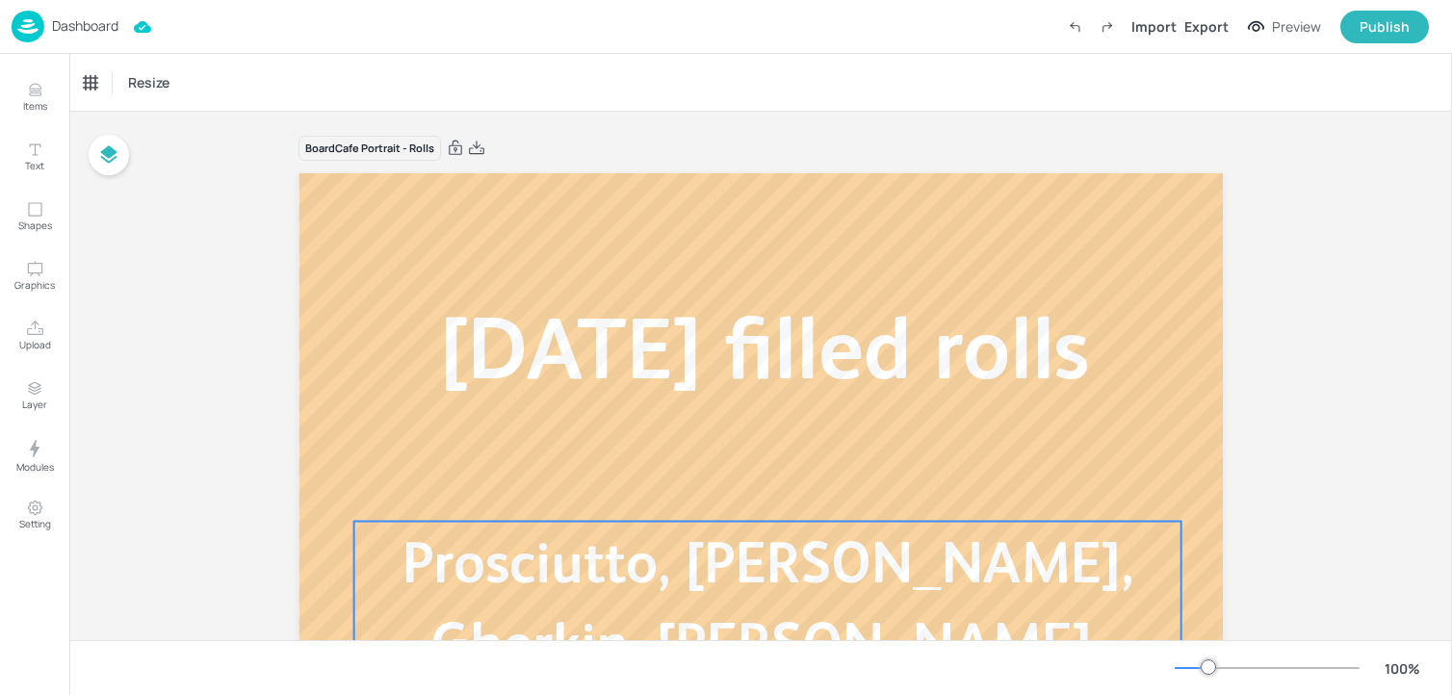
click at [725, 538] on span "Prosciutto, [PERSON_NAME], Gherkin, [PERSON_NAME], [PERSON_NAME]" at bounding box center [767, 643] width 731 height 227
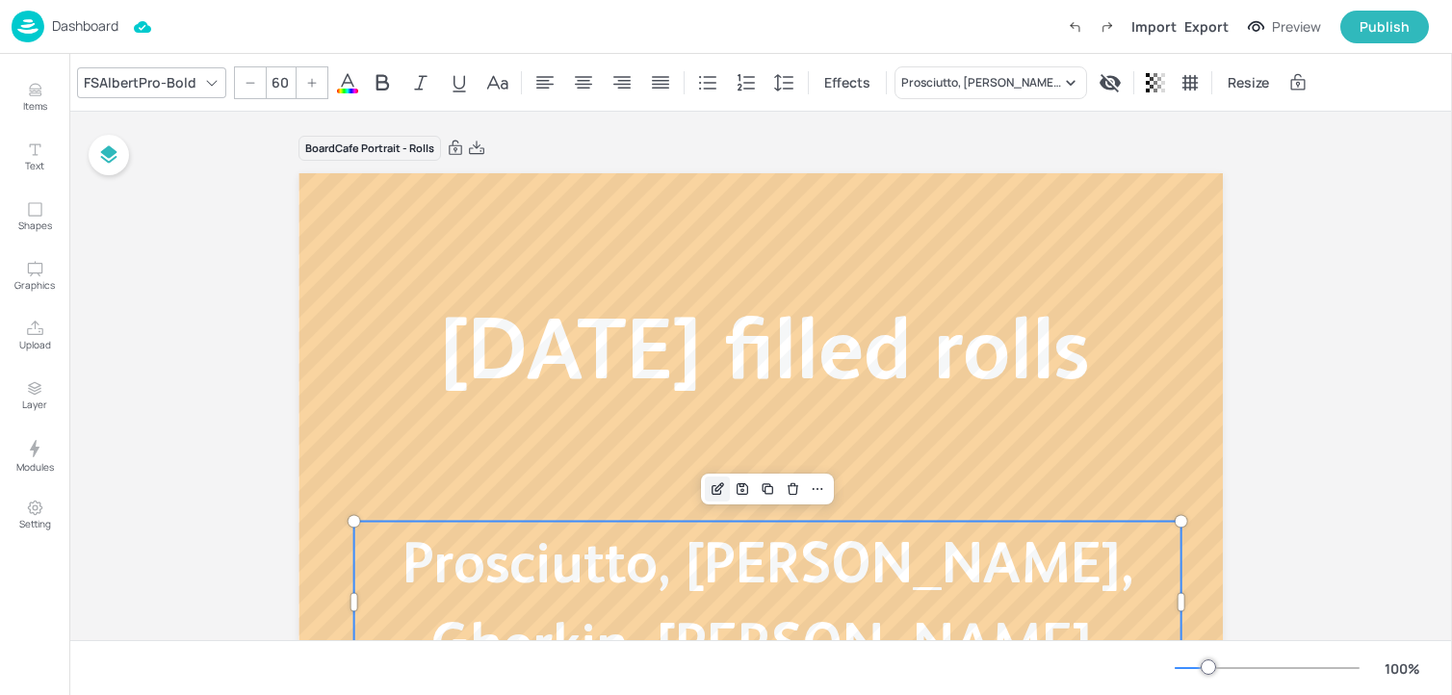
click at [715, 490] on icon "Edit Item" at bounding box center [719, 486] width 8 height 8
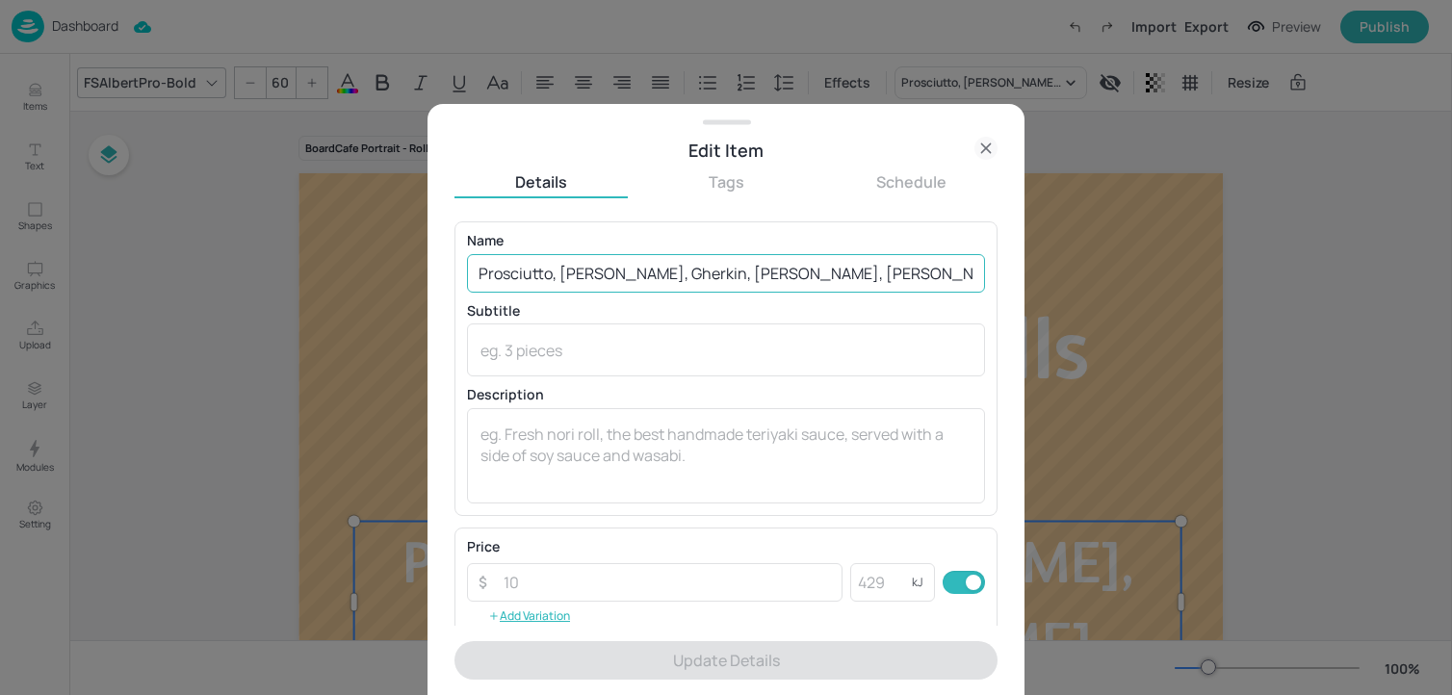
click at [681, 273] on input "Prosciutto, [PERSON_NAME], Gherkin, [PERSON_NAME], [PERSON_NAME]" at bounding box center [726, 273] width 518 height 39
paste input "Coronation Chicken, Tomato, Gem Lettuce Egg Mayo, Rocket, and Cucumber"
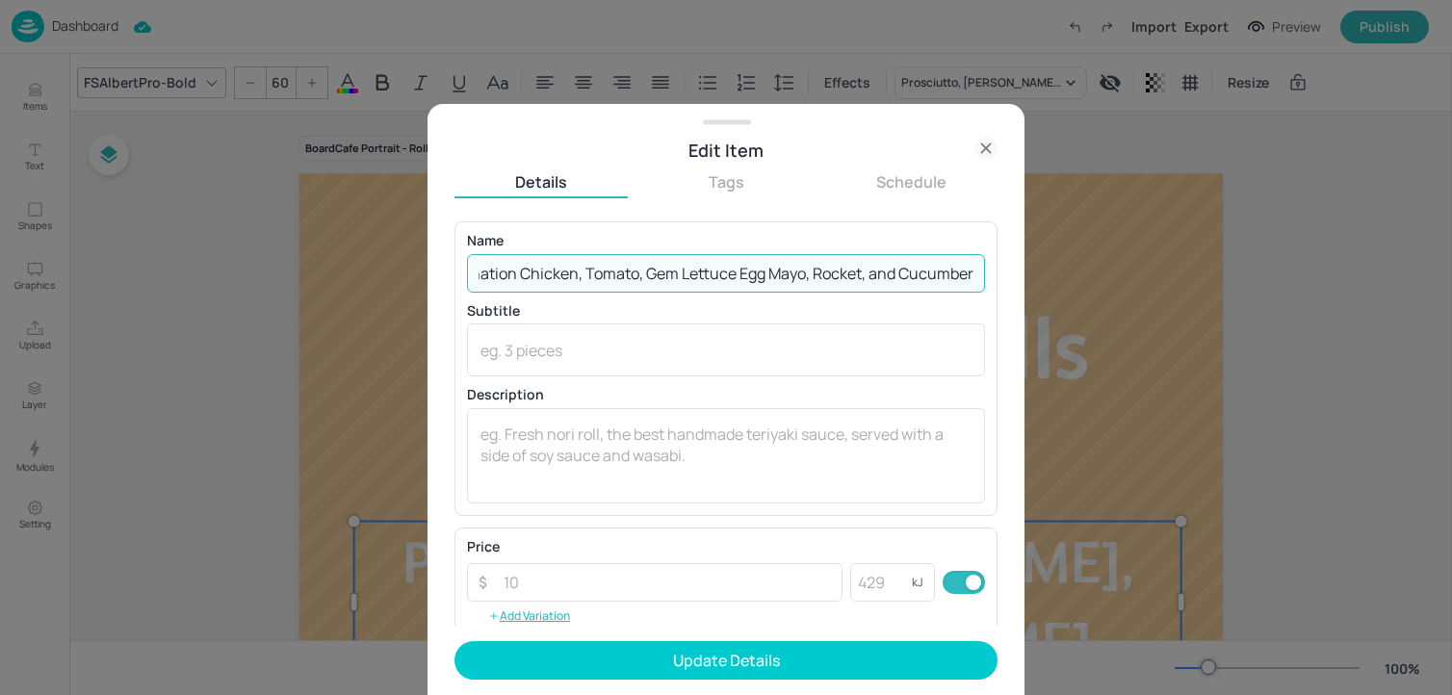
scroll to position [0, 50]
drag, startPoint x: 733, startPoint y: 281, endPoint x: 1106, endPoint y: 299, distance: 374.0
click at [1106, 299] on div "Edit Item Details Tags Schedule Name Coronation Chicken, Tomato, Gem Lettuce Eg…" at bounding box center [726, 347] width 1452 height 695
type input "Coronation Chicken, Tomato, Gem Lettuce"
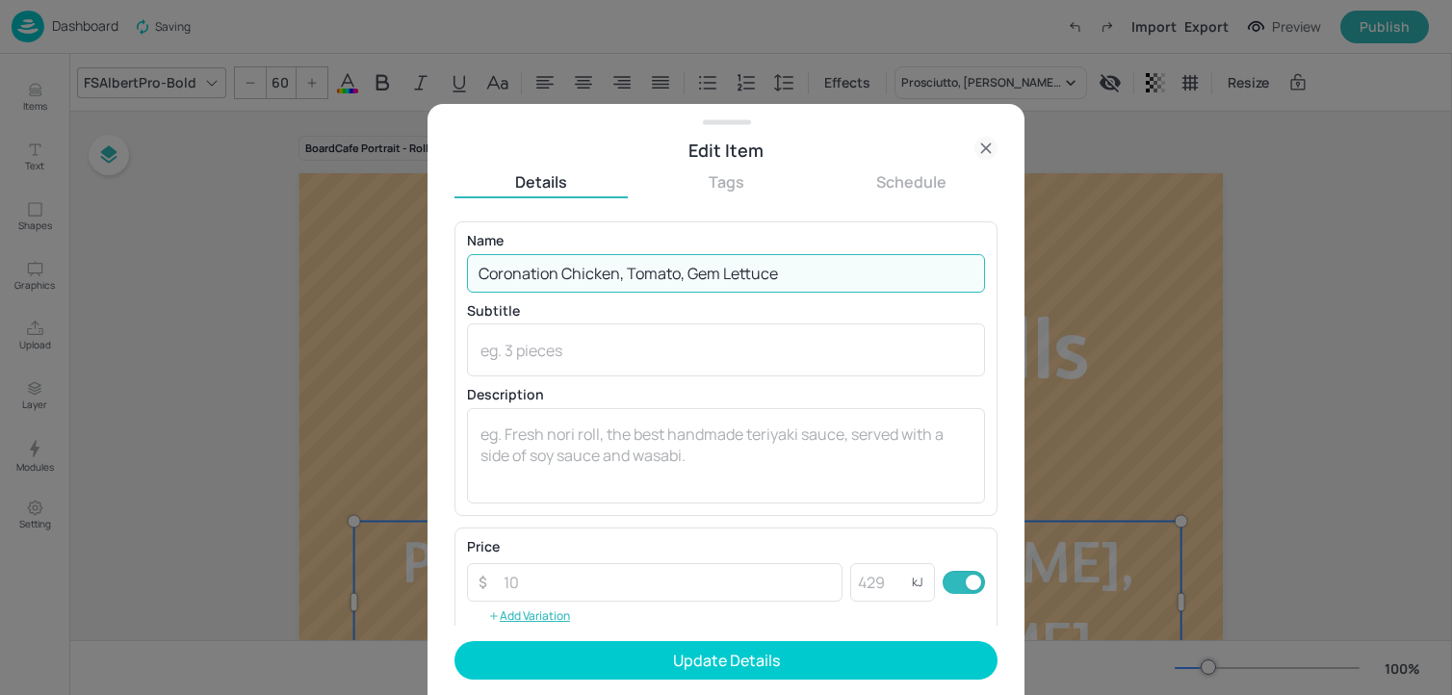
click at [706, 682] on form "Name Coronation Chicken, Tomato, Gem Lettuce ​ Subtitle x ​ Description x ​ Pri…" at bounding box center [725, 458] width 543 height 474
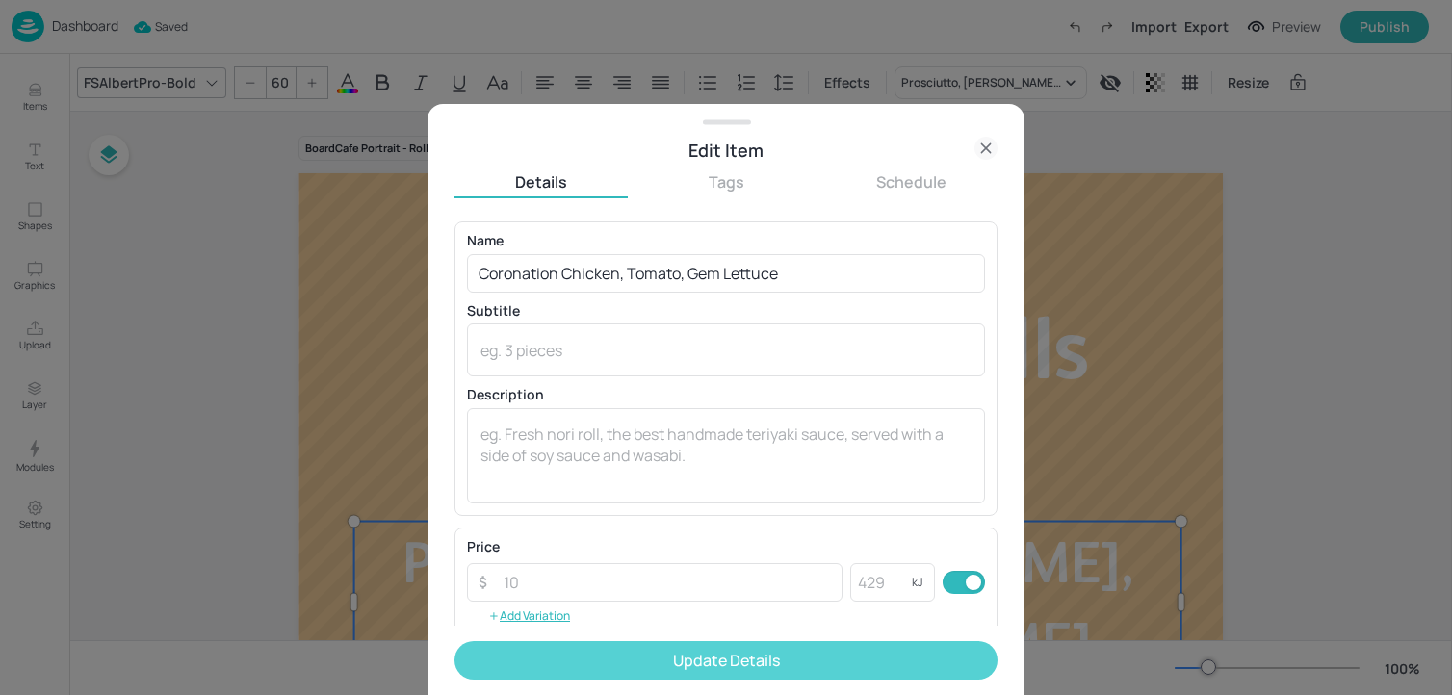
click at [683, 658] on button "Update Details" at bounding box center [725, 660] width 543 height 39
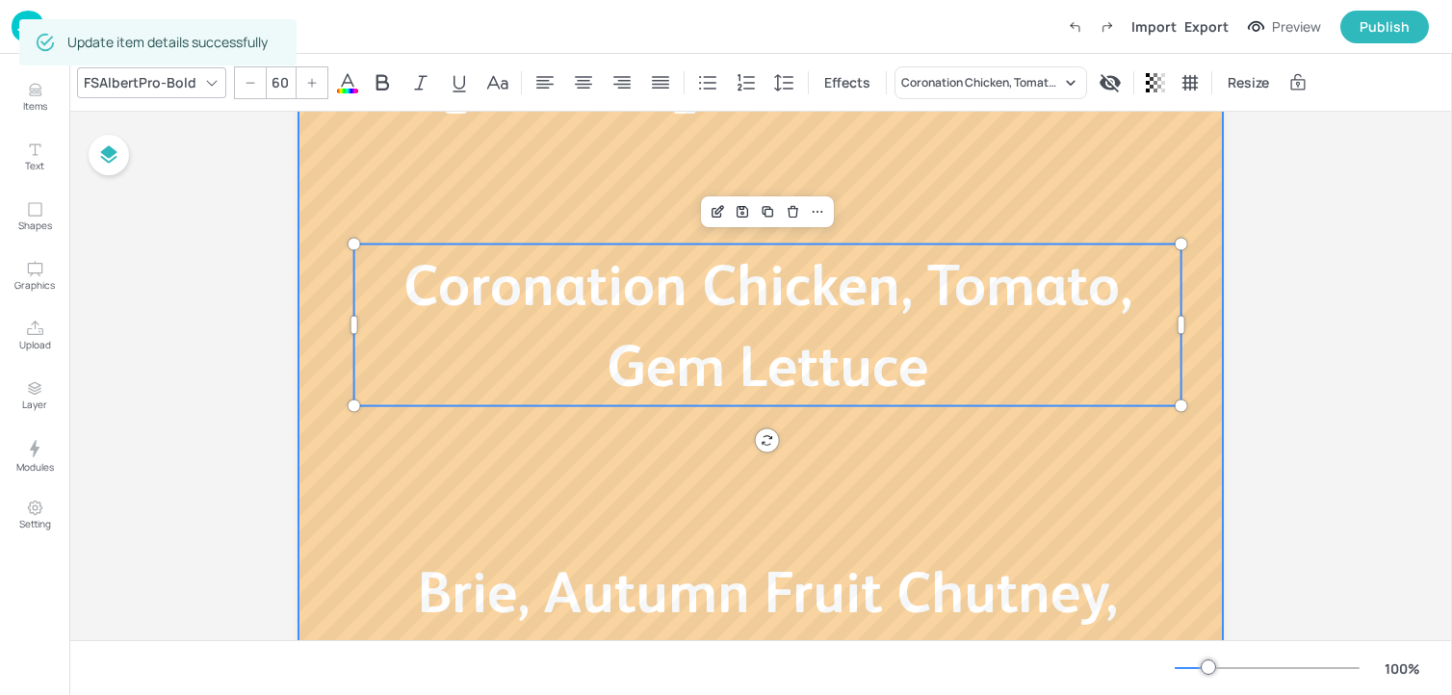
scroll to position [464, 0]
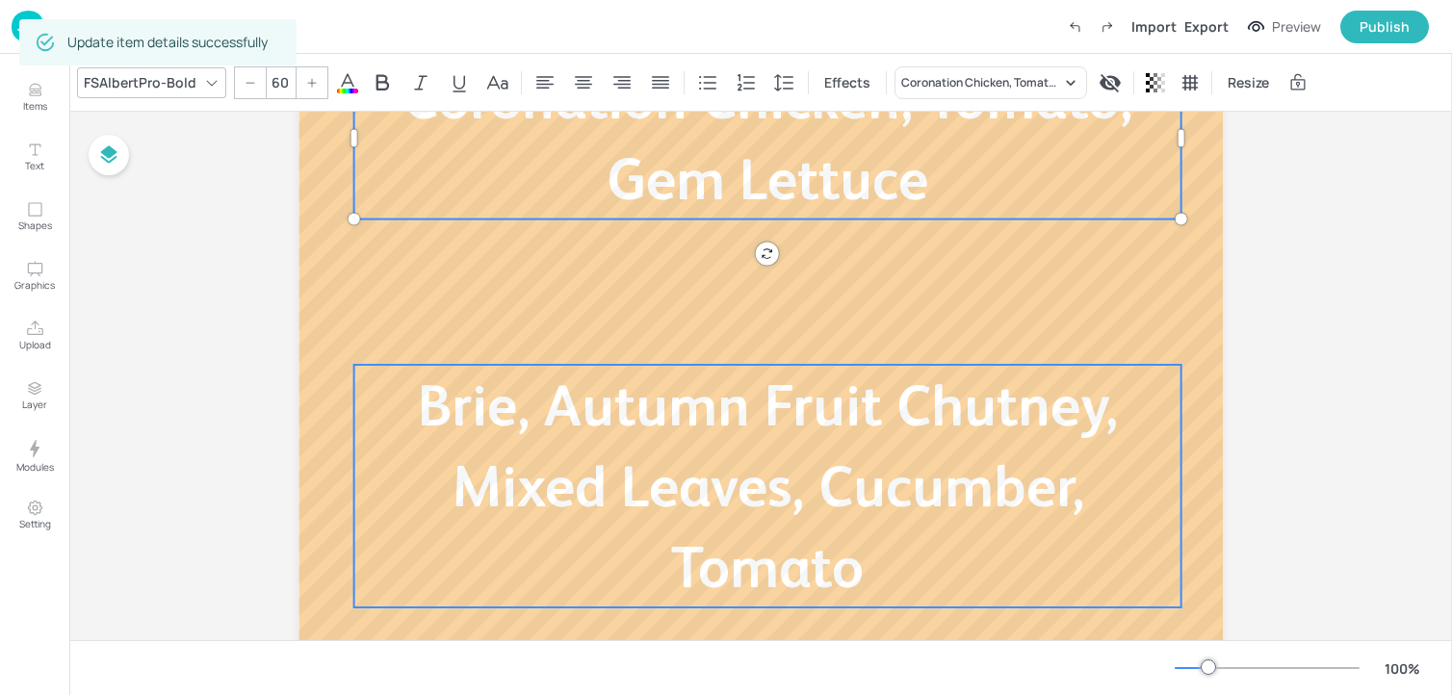
type input "60"
click at [630, 428] on span "Brie, Autumn Fruit Chutney, Mixed Leaves, Cucumber, Tomato" at bounding box center [768, 486] width 700 height 227
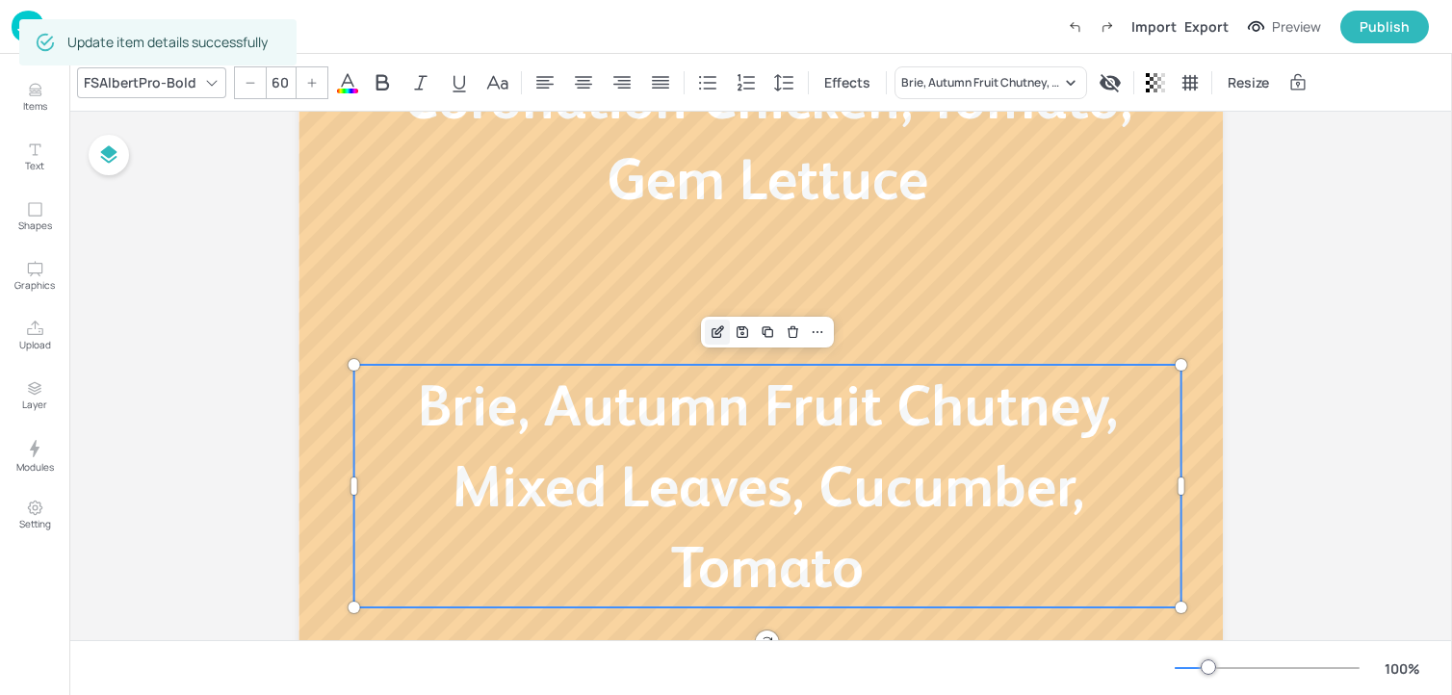
click at [706, 332] on div "Edit Item" at bounding box center [717, 332] width 25 height 25
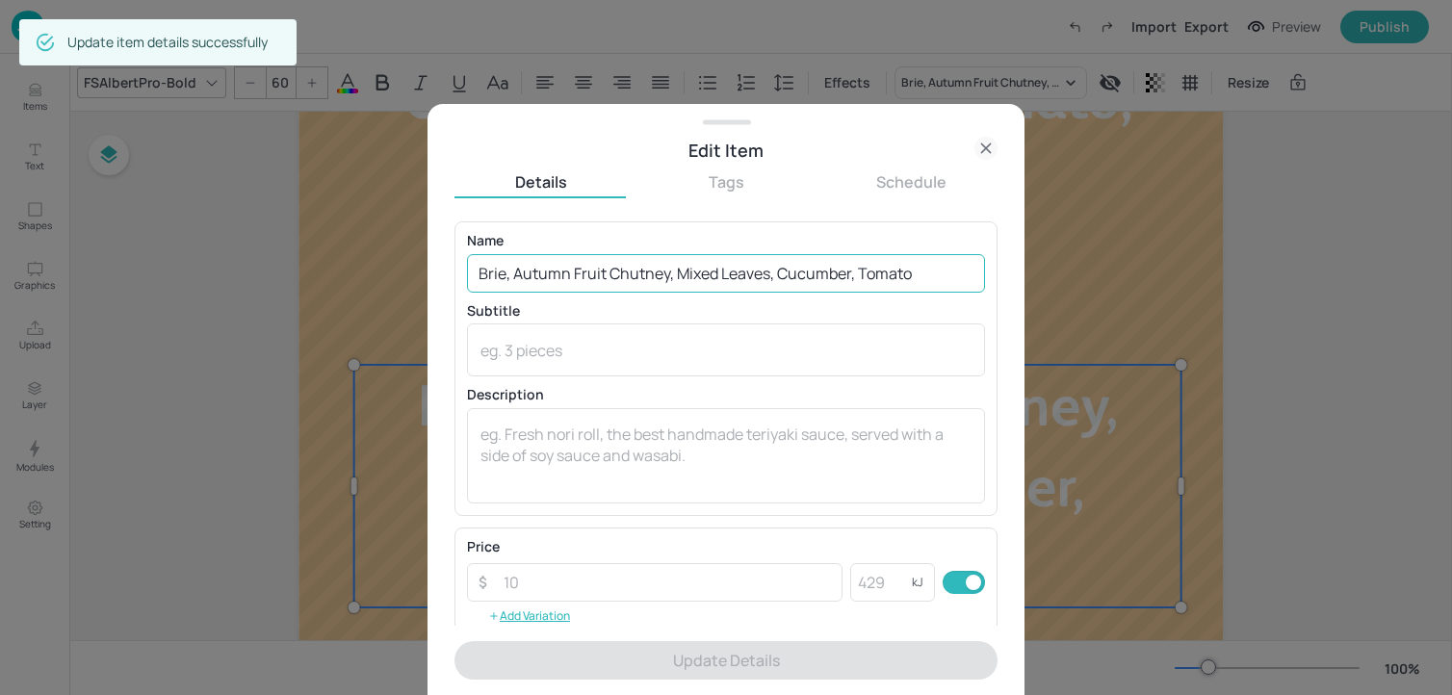
click at [659, 286] on input "Brie, Autumn Fruit Chutney, Mixed Leaves, Cucumber, Tomato" at bounding box center [726, 273] width 518 height 39
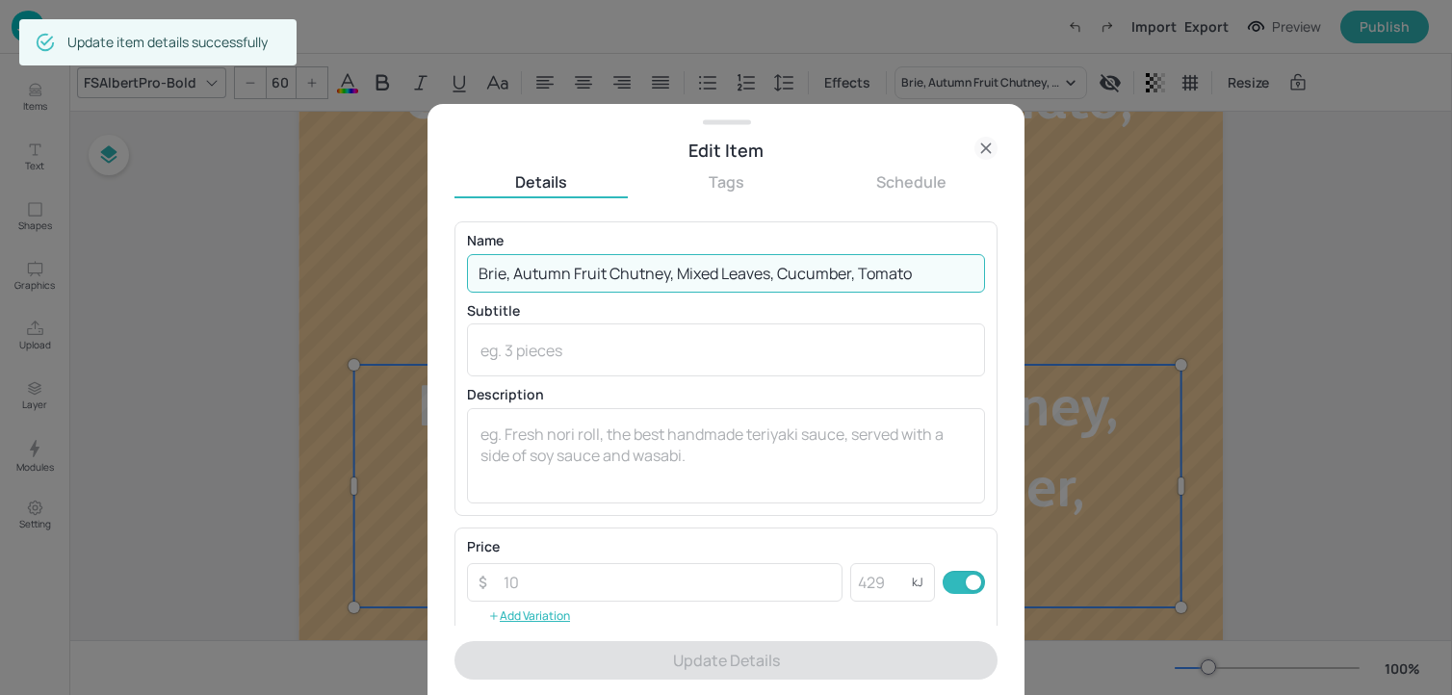
click at [659, 286] on input "Brie, Autumn Fruit Chutney, Mixed Leaves, Cucumber, Tomato" at bounding box center [726, 273] width 518 height 39
paste input "Egg Mayo, Rocket, and Cucumber"
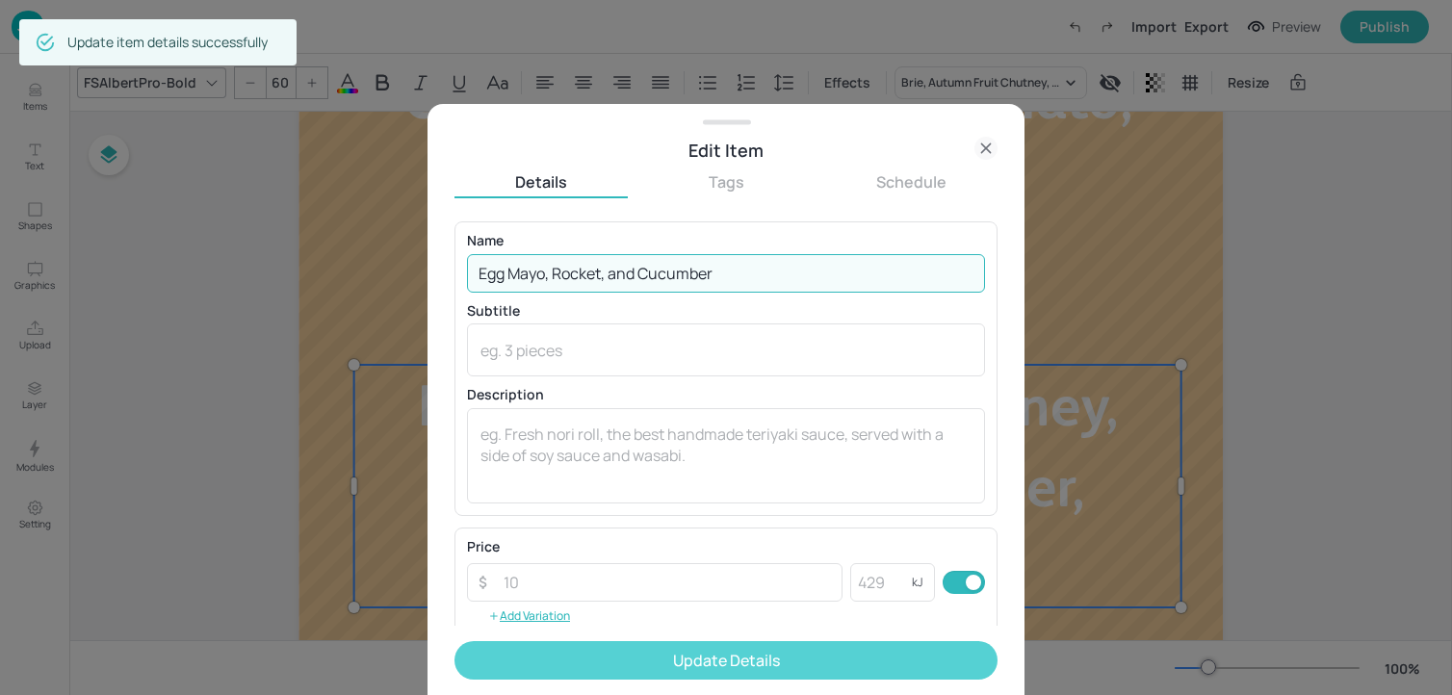
type input "Egg Mayo, Rocket, and Cucumber"
click at [617, 658] on button "Update Details" at bounding box center [725, 660] width 543 height 39
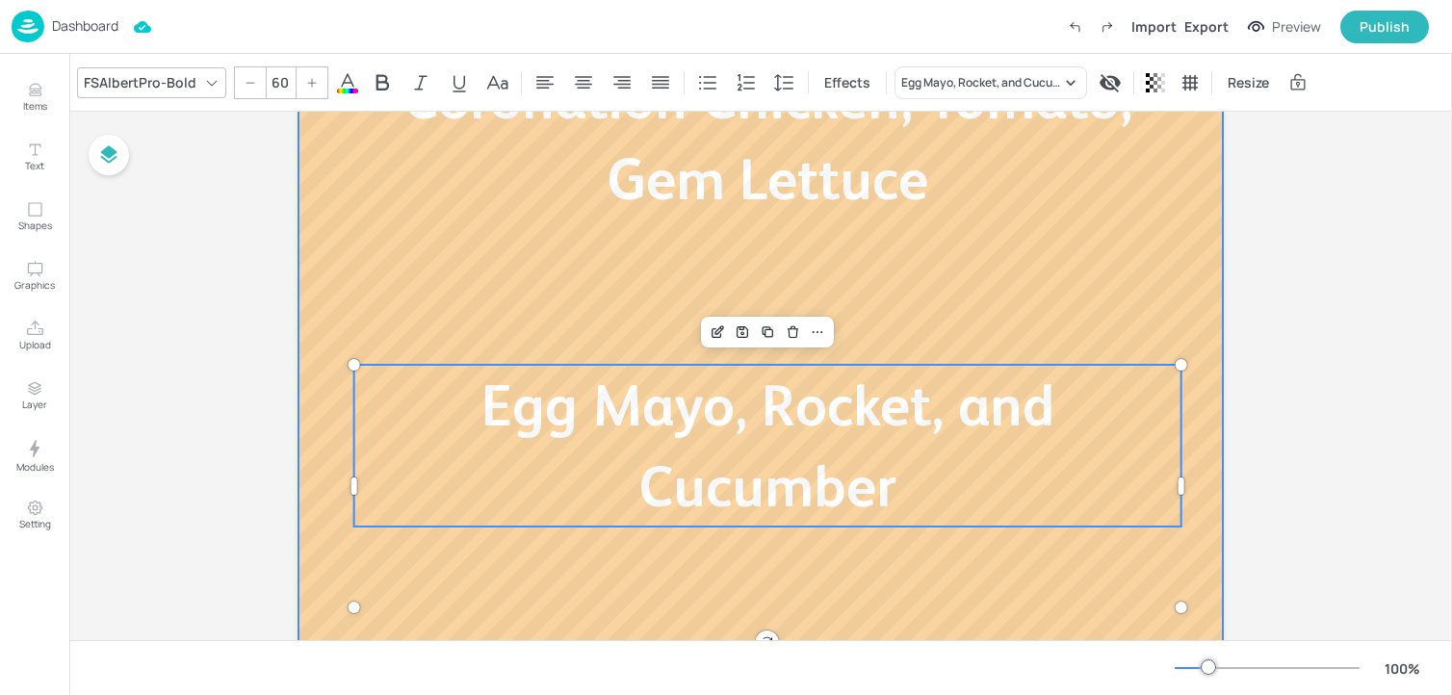
click at [410, 325] on div at bounding box center [761, 229] width 924 height 1040
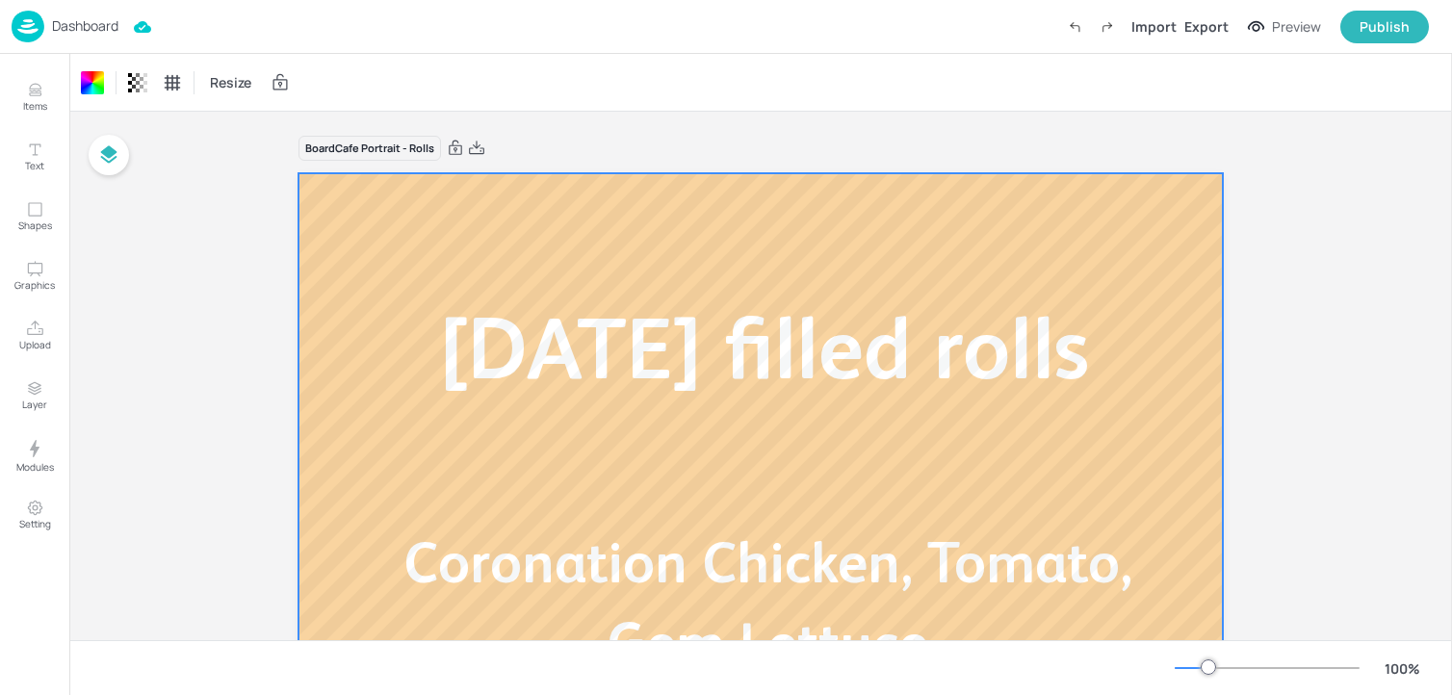
click at [358, 189] on div at bounding box center [761, 693] width 924 height 1040
click at [97, 24] on p "Dashboard" at bounding box center [85, 25] width 66 height 13
click at [99, 36] on div "Dashboard" at bounding box center [65, 27] width 107 height 32
